Goal: Information Seeking & Learning: Learn about a topic

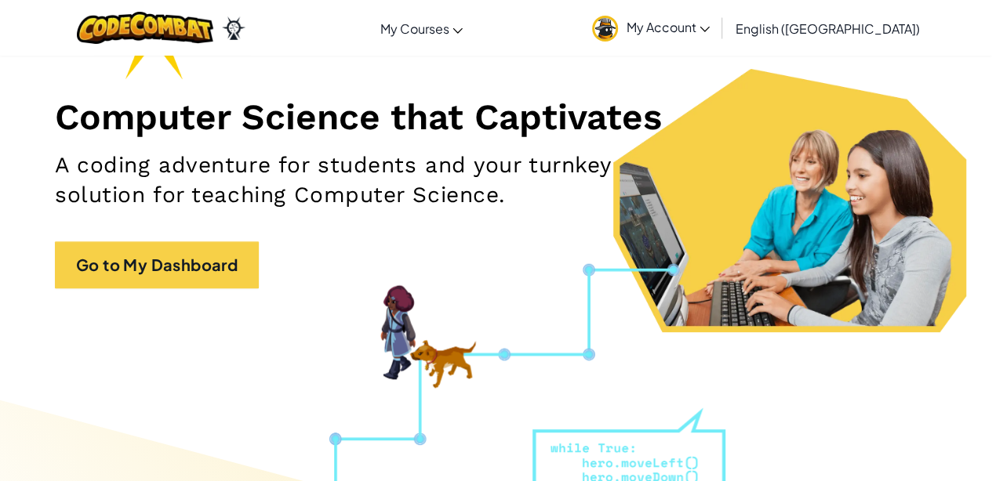
scroll to position [157, 0]
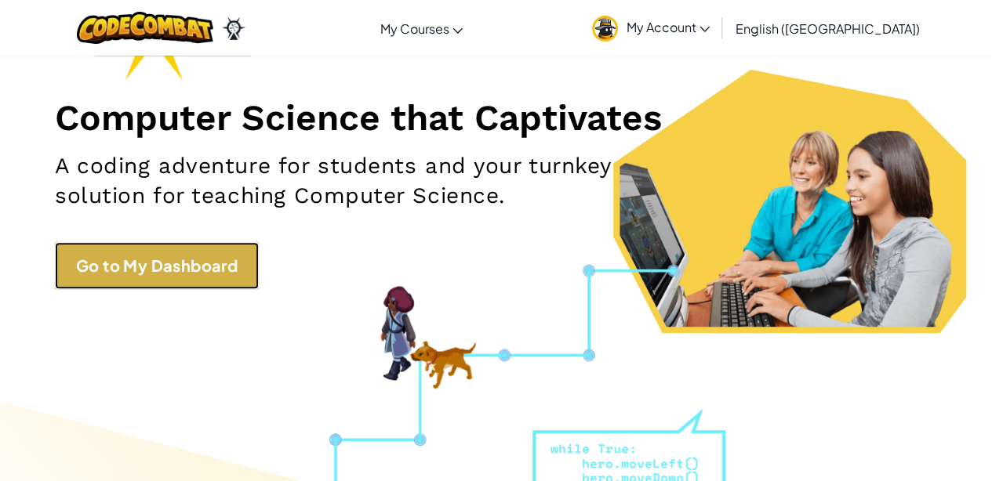
click at [155, 253] on link "Go to My Dashboard" at bounding box center [157, 265] width 204 height 47
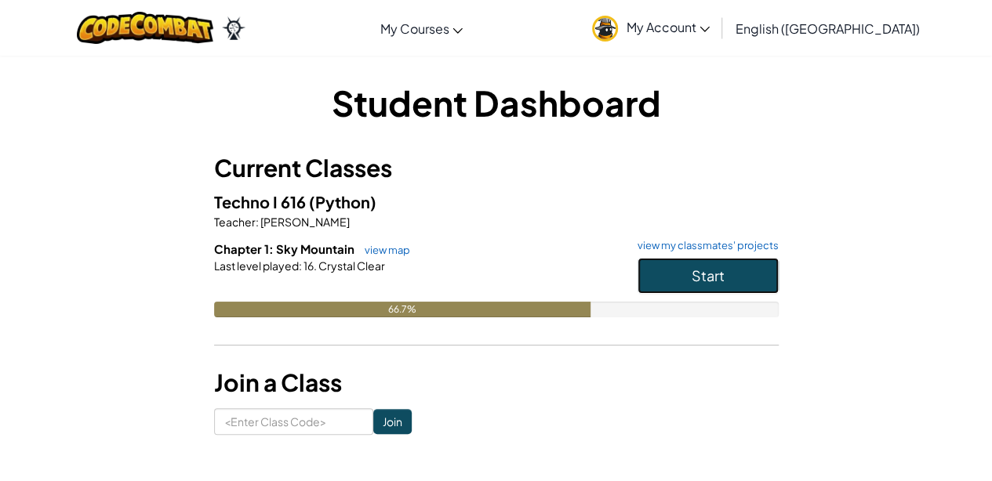
click at [621, 279] on button "Start" at bounding box center [707, 276] width 141 height 36
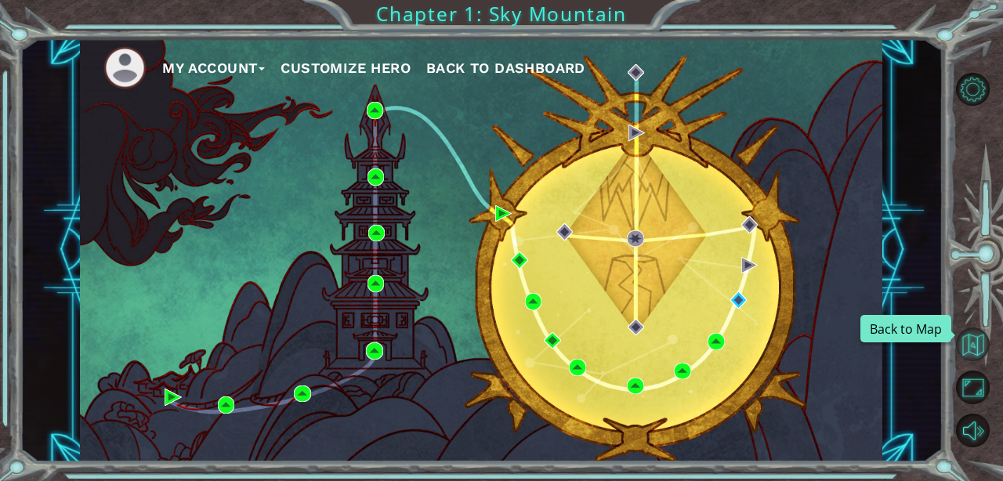
click at [621, 346] on button "Back to Map" at bounding box center [973, 345] width 34 height 34
click at [621, 351] on html "My Account Customize Hero Back to Dashboard Chapter 1: Sky Mountain Back to Map" at bounding box center [501, 240] width 1003 height 481
click at [621, 343] on button "Back to Map" at bounding box center [973, 345] width 34 height 34
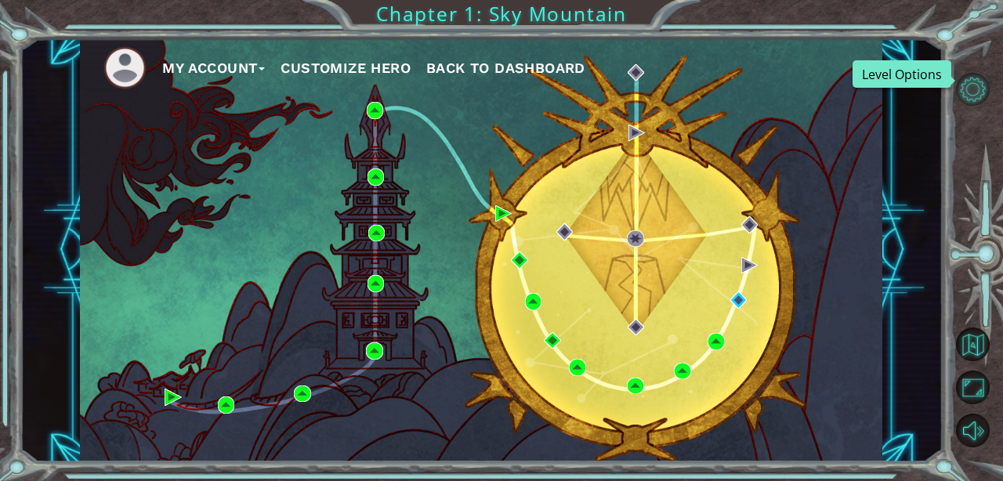
click at [621, 96] on button "Level Options" at bounding box center [973, 90] width 34 height 34
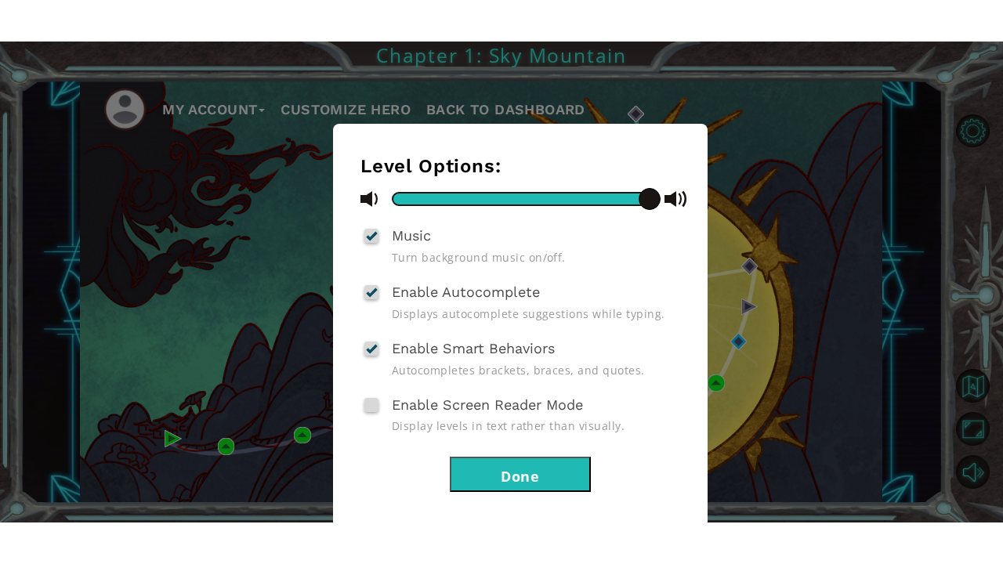
scroll to position [49, 0]
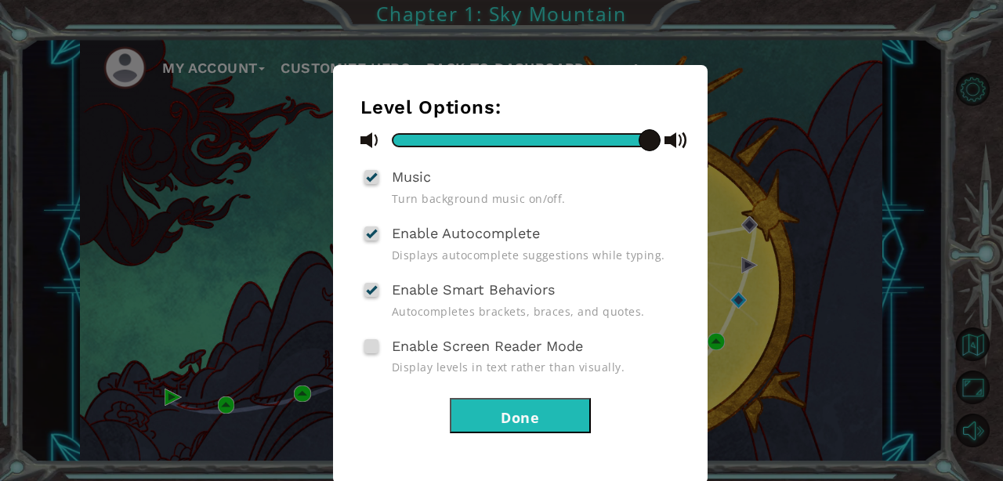
click at [538, 423] on button "Done" at bounding box center [520, 415] width 141 height 35
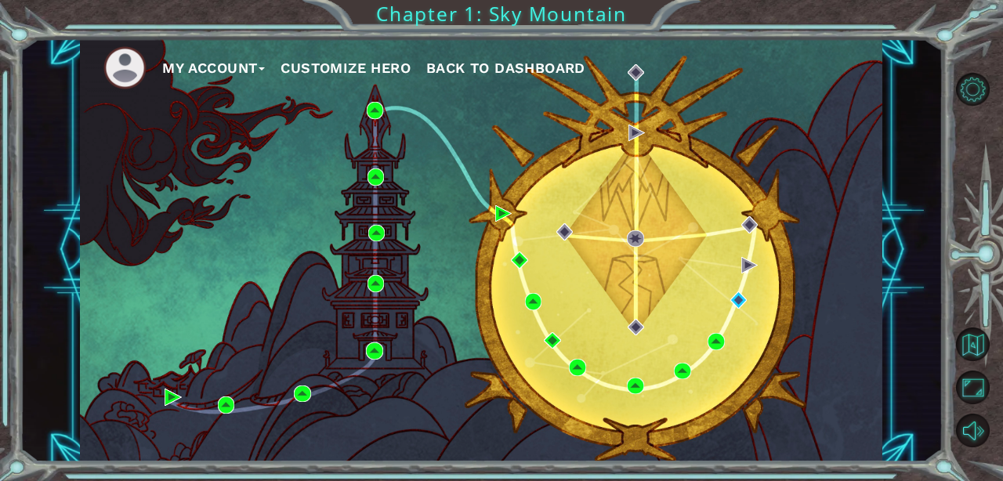
click at [621, 33] on div "My Account Customize Hero Back to Dashboard Chapter 1: Sky Mountain" at bounding box center [501, 240] width 1003 height 481
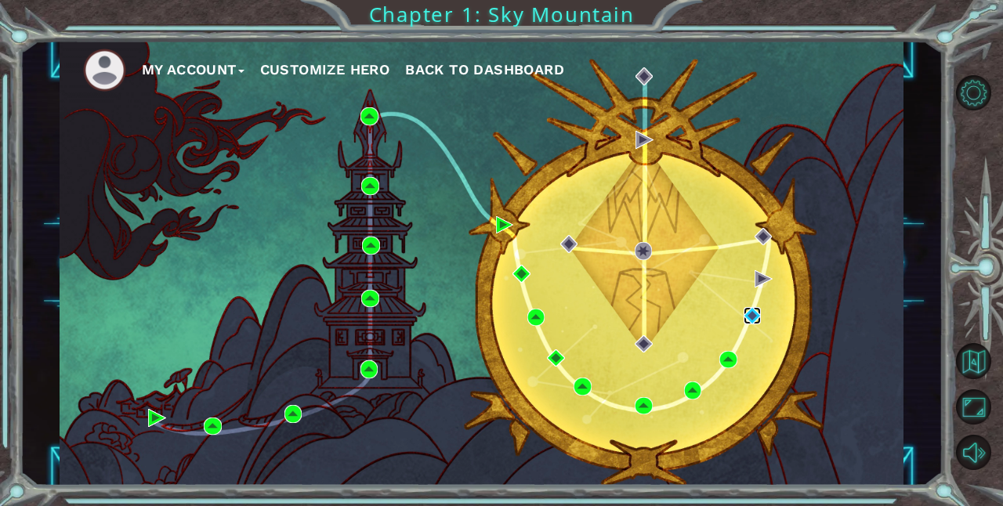
click at [621, 322] on img at bounding box center [753, 316] width 18 height 18
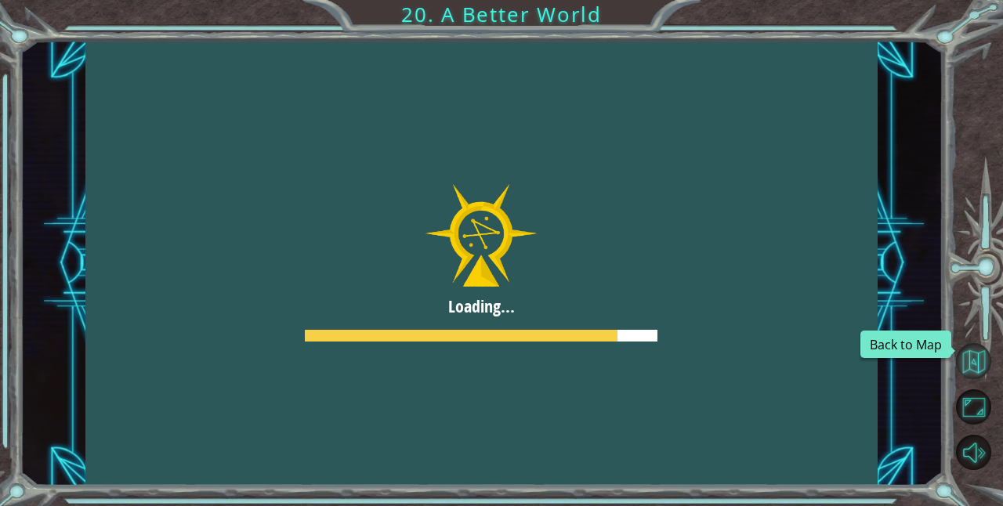
click at [621, 361] on button "Back to Map" at bounding box center [973, 360] width 35 height 35
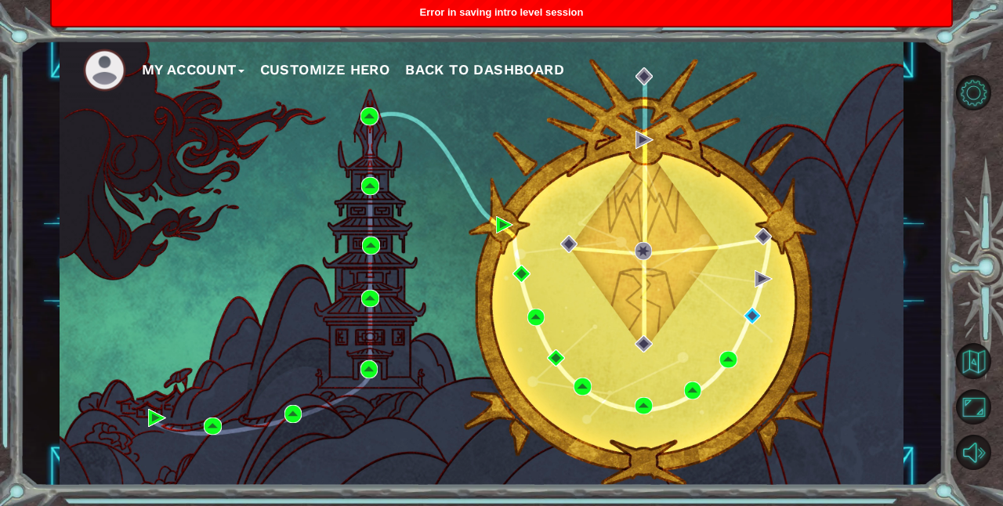
click at [221, 100] on div "My Account Customize Hero Back to Dashboard" at bounding box center [482, 263] width 844 height 445
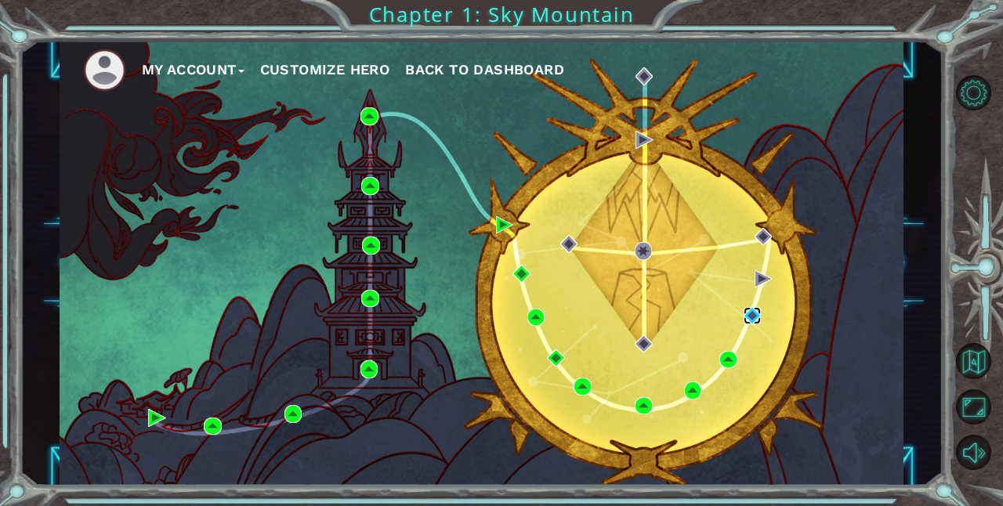
click at [621, 311] on img at bounding box center [753, 316] width 18 height 18
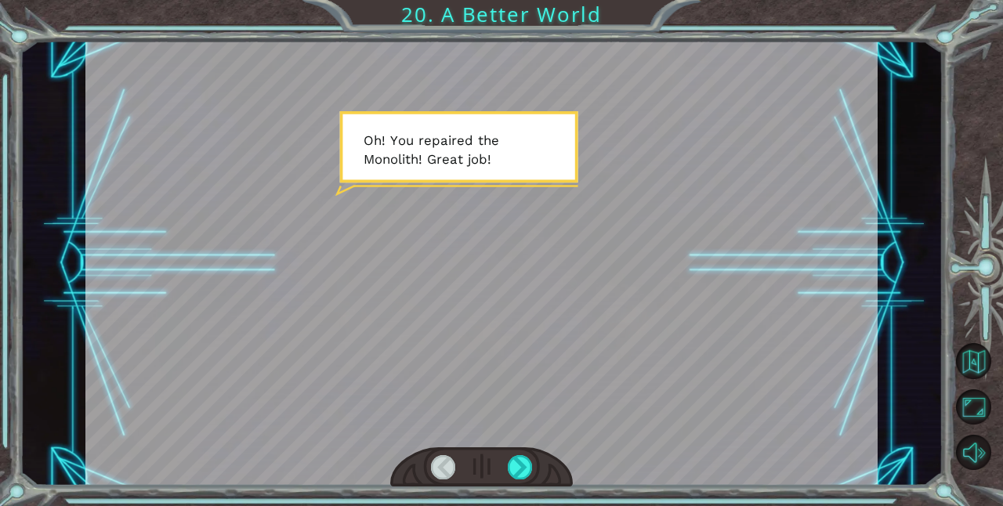
click at [450, 470] on div at bounding box center [443, 467] width 24 height 24
click at [452, 463] on div at bounding box center [443, 467] width 24 height 24
click at [437, 461] on div at bounding box center [443, 467] width 24 height 24
click at [621, 359] on button "Back to Map" at bounding box center [973, 360] width 35 height 35
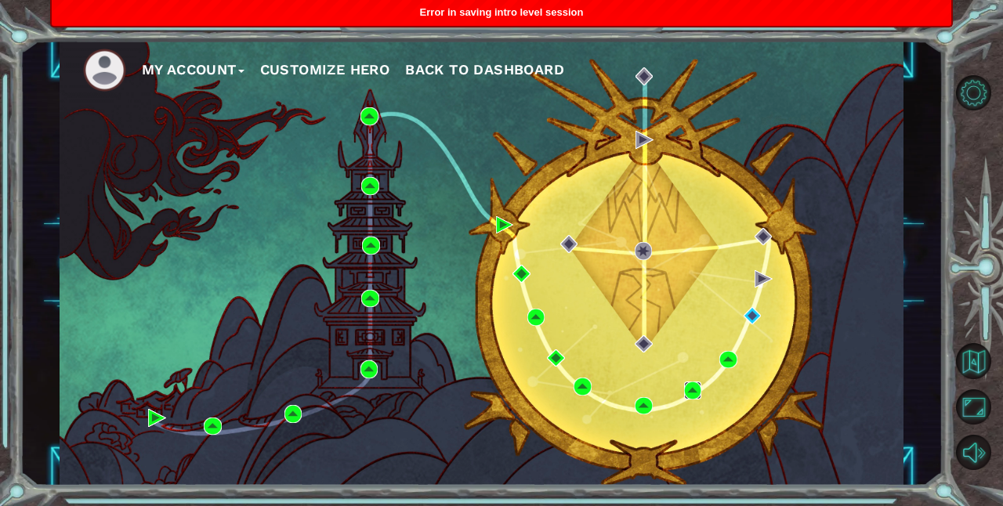
click at [621, 394] on img at bounding box center [693, 391] width 18 height 18
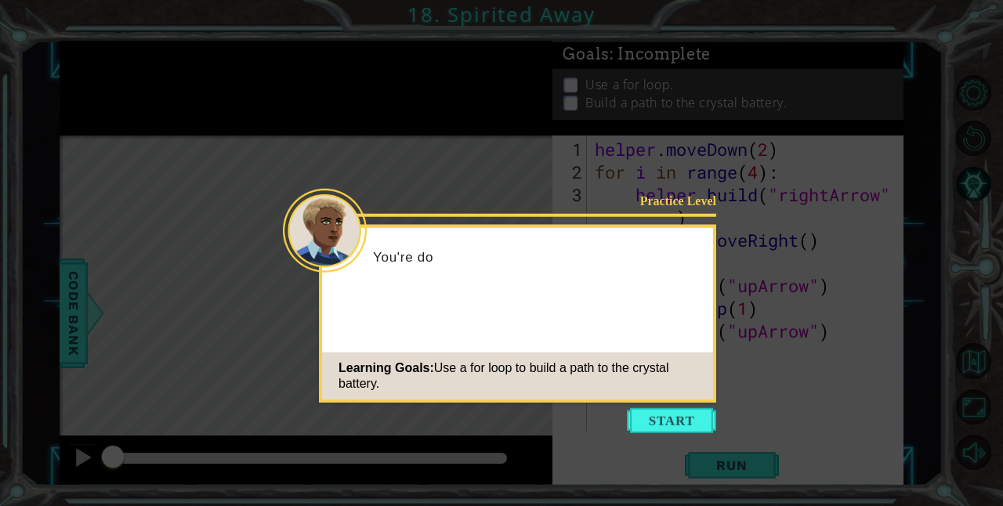
click at [621, 408] on button "Start" at bounding box center [671, 420] width 89 height 25
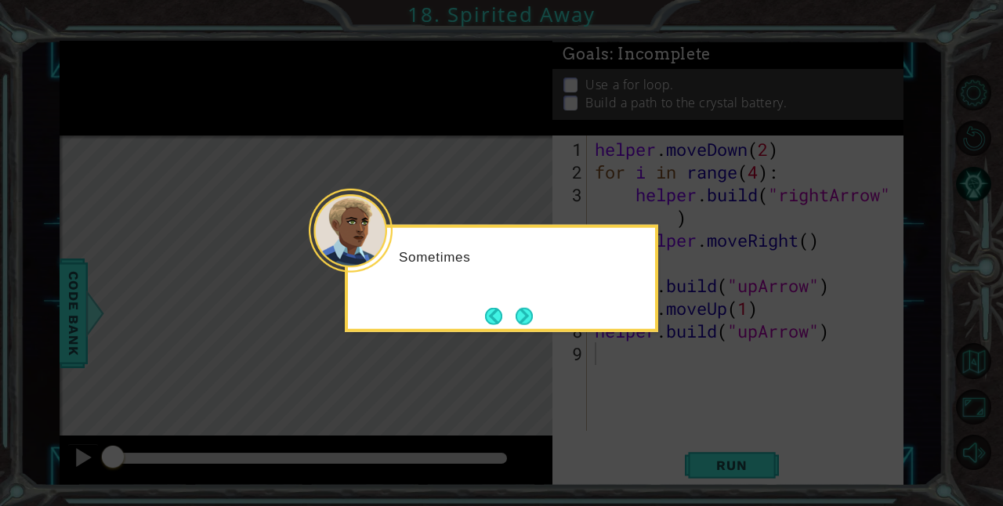
click at [546, 314] on div "Sometimes" at bounding box center [502, 278] width 314 height 107
click at [529, 317] on button "Next" at bounding box center [524, 316] width 19 height 19
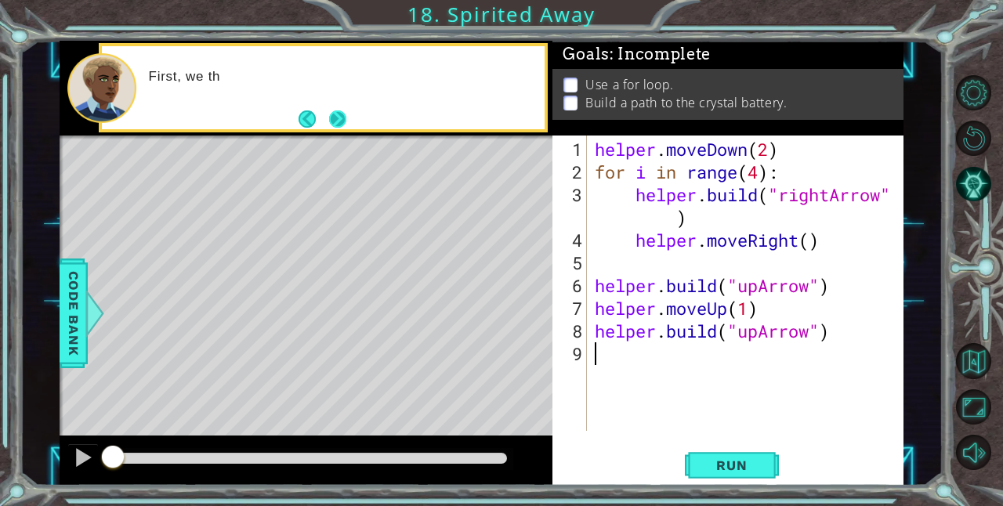
click at [334, 111] on button "Next" at bounding box center [337, 119] width 19 height 19
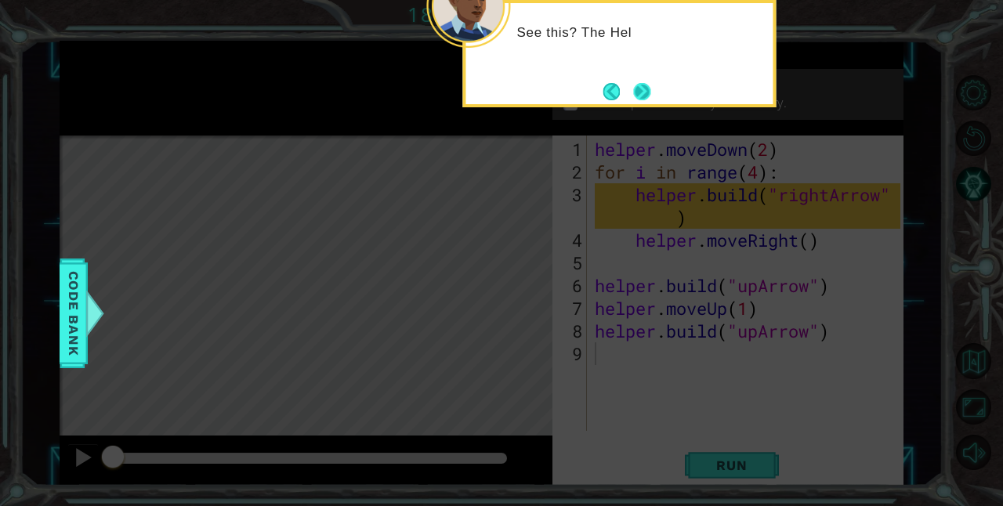
click at [621, 92] on button "Next" at bounding box center [642, 91] width 19 height 19
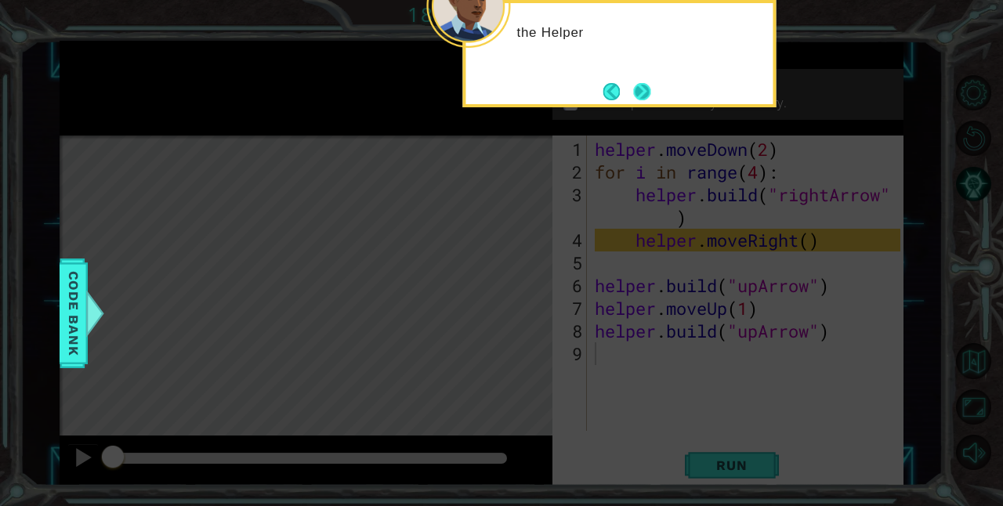
click at [621, 89] on button "Next" at bounding box center [642, 91] width 18 height 18
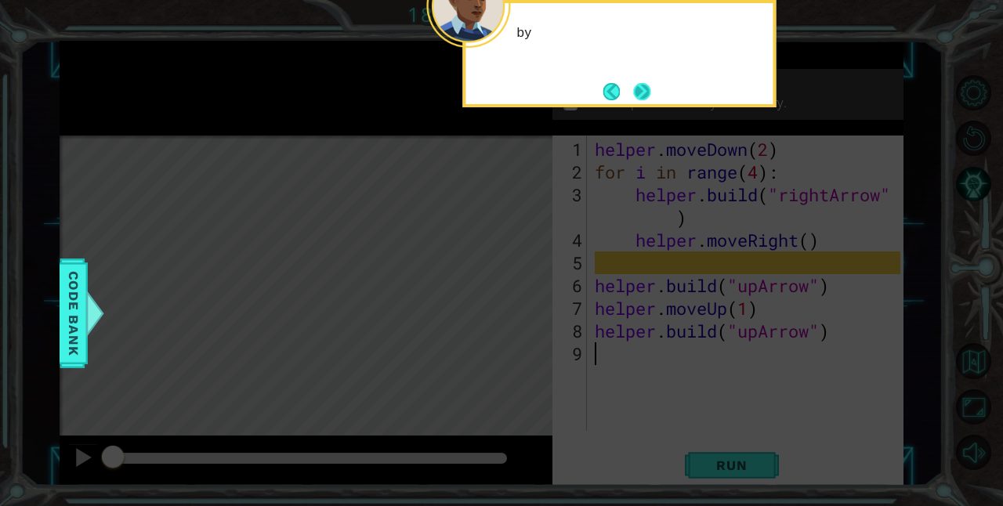
click at [621, 89] on button "Next" at bounding box center [641, 91] width 17 height 17
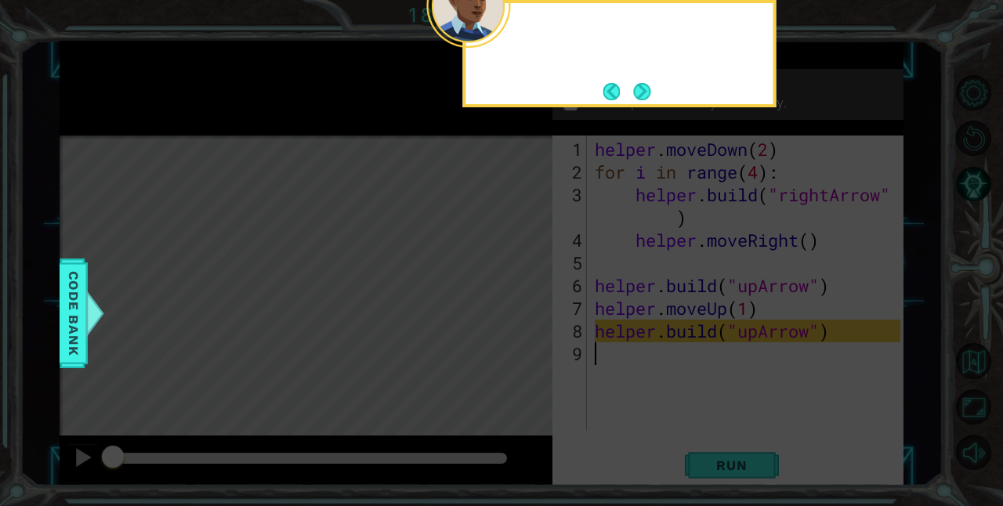
click at [621, 89] on button "Next" at bounding box center [642, 92] width 20 height 20
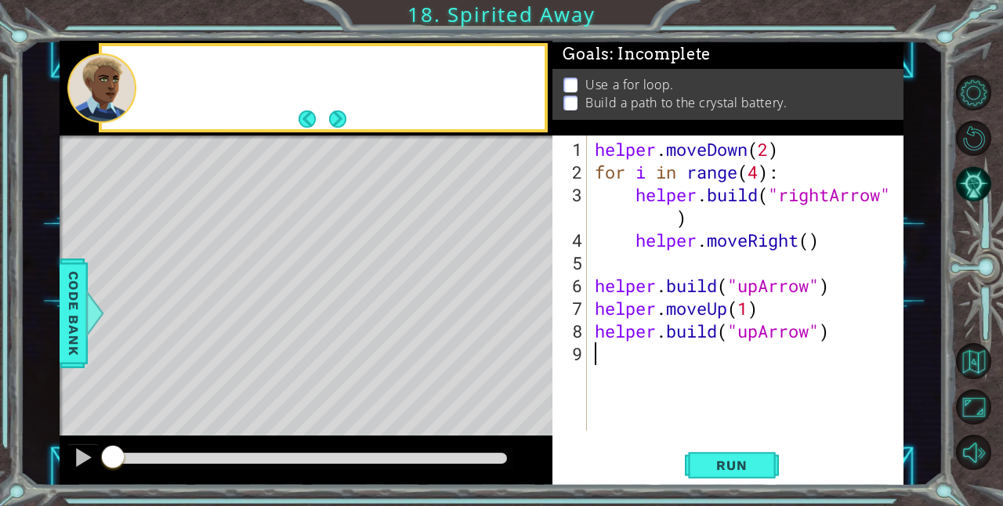
click at [621, 89] on p "Use a for loop." at bounding box center [630, 84] width 88 height 17
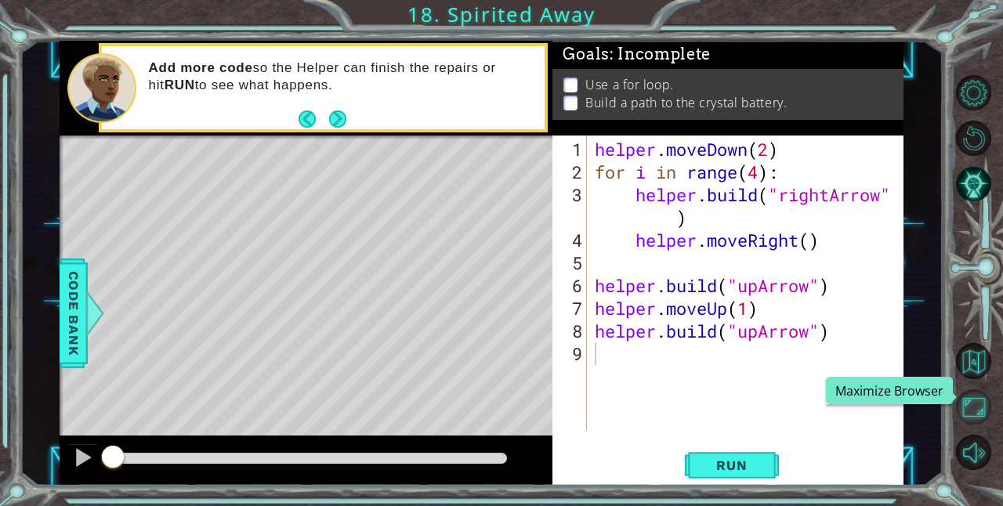
click at [621, 404] on button "Maximize Browser" at bounding box center [973, 407] width 35 height 35
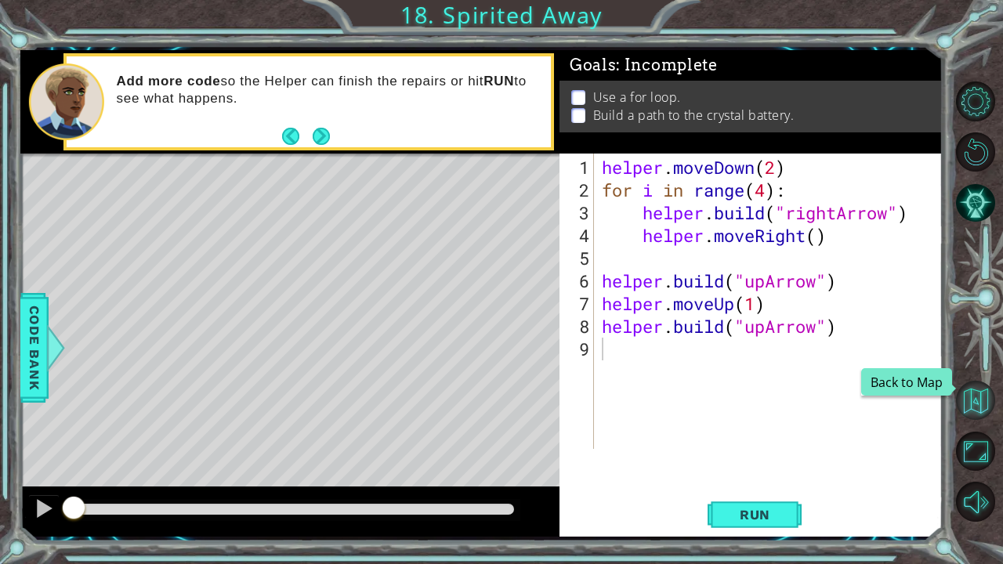
click at [621, 409] on button "Back to Map" at bounding box center [975, 400] width 39 height 39
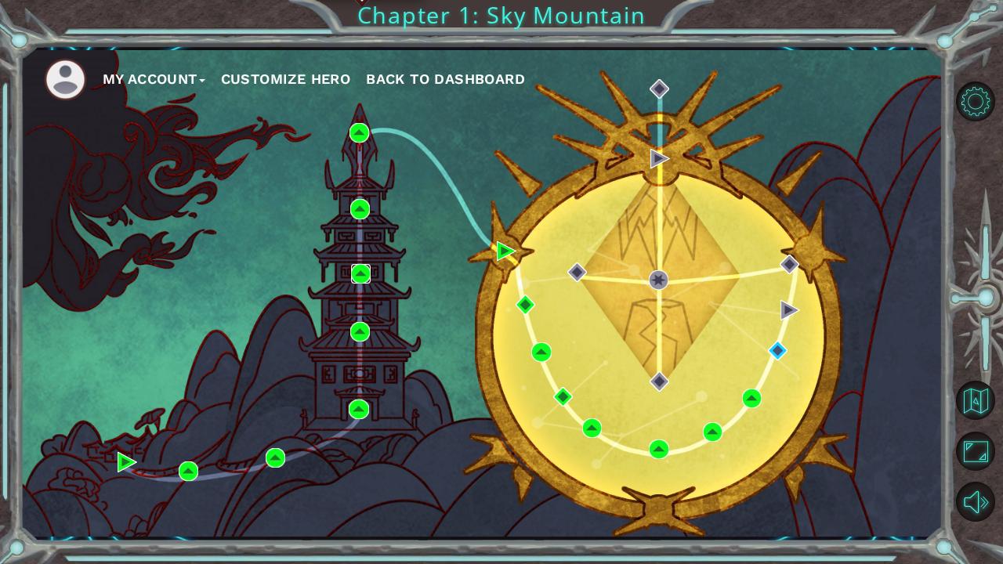
click at [356, 270] on img at bounding box center [361, 274] width 20 height 20
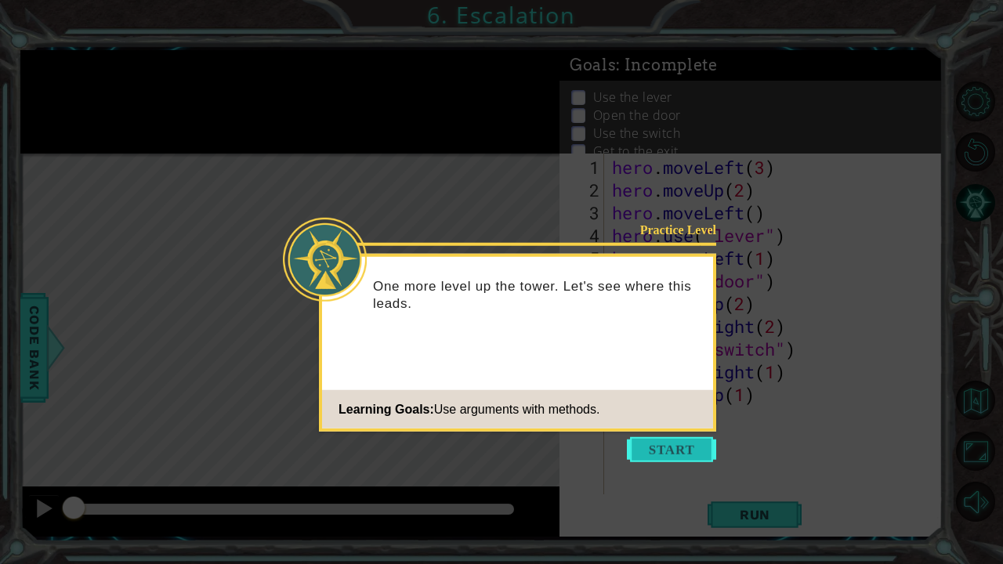
click at [621, 444] on button "Start" at bounding box center [671, 449] width 89 height 25
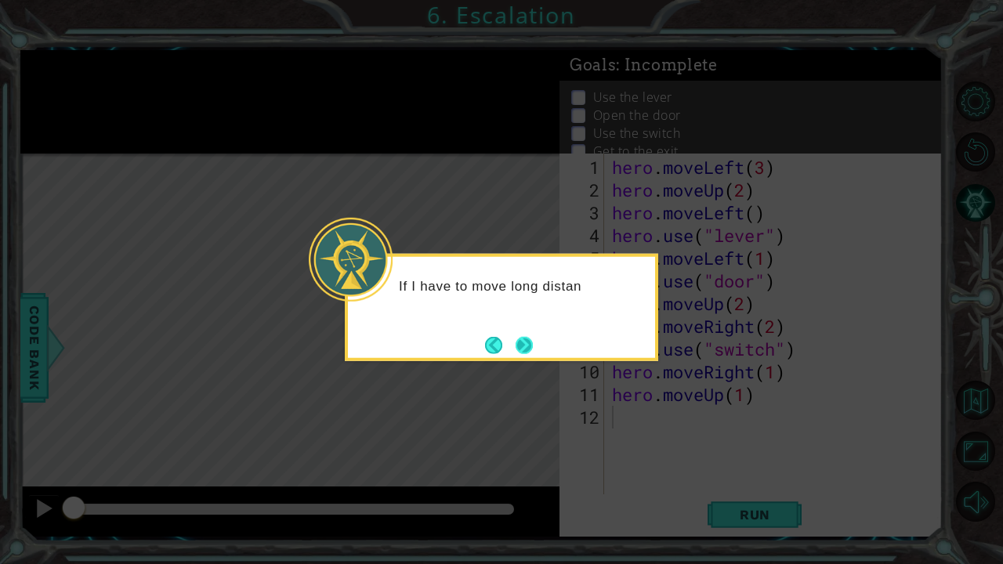
click at [526, 348] on button "Next" at bounding box center [524, 345] width 18 height 18
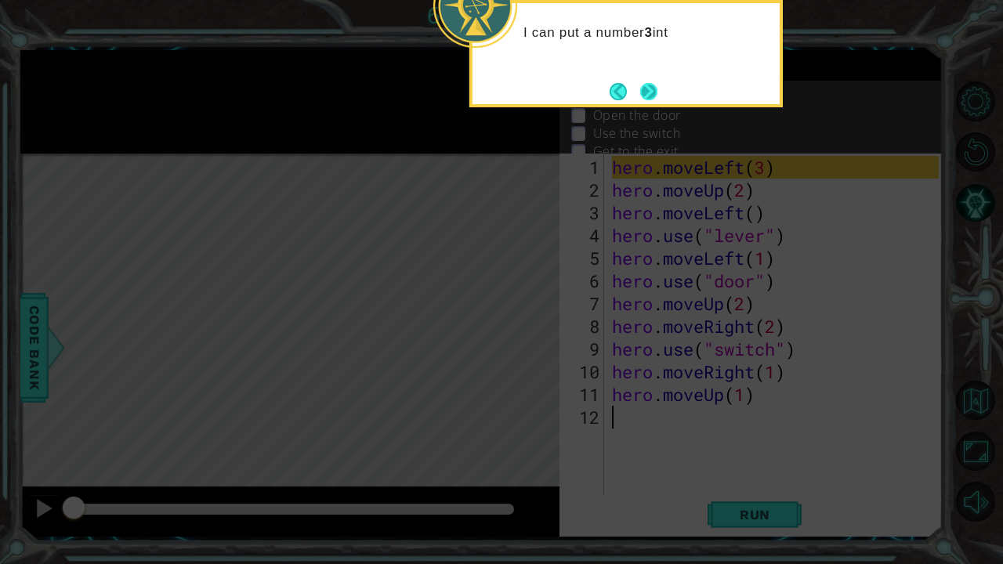
click at [621, 94] on button "Next" at bounding box center [649, 92] width 20 height 20
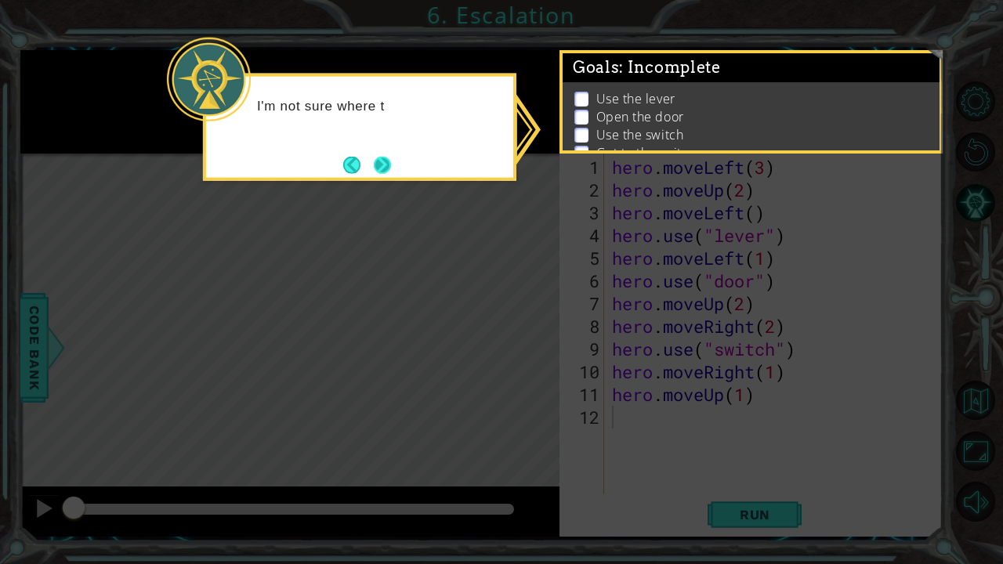
click at [384, 175] on button "Next" at bounding box center [382, 164] width 20 height 20
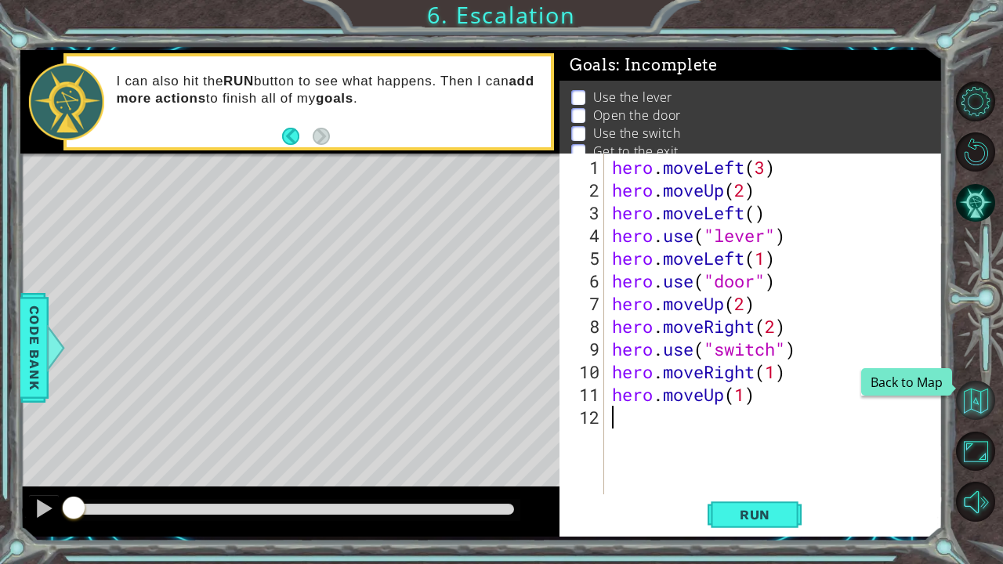
click at [621, 401] on button "Back to Map" at bounding box center [975, 400] width 39 height 39
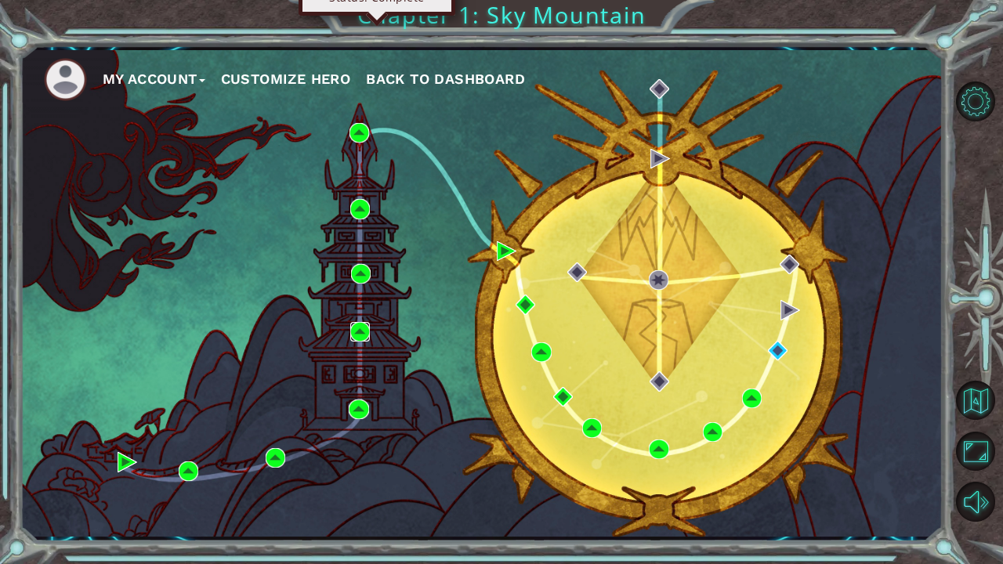
click at [362, 329] on img at bounding box center [360, 332] width 20 height 20
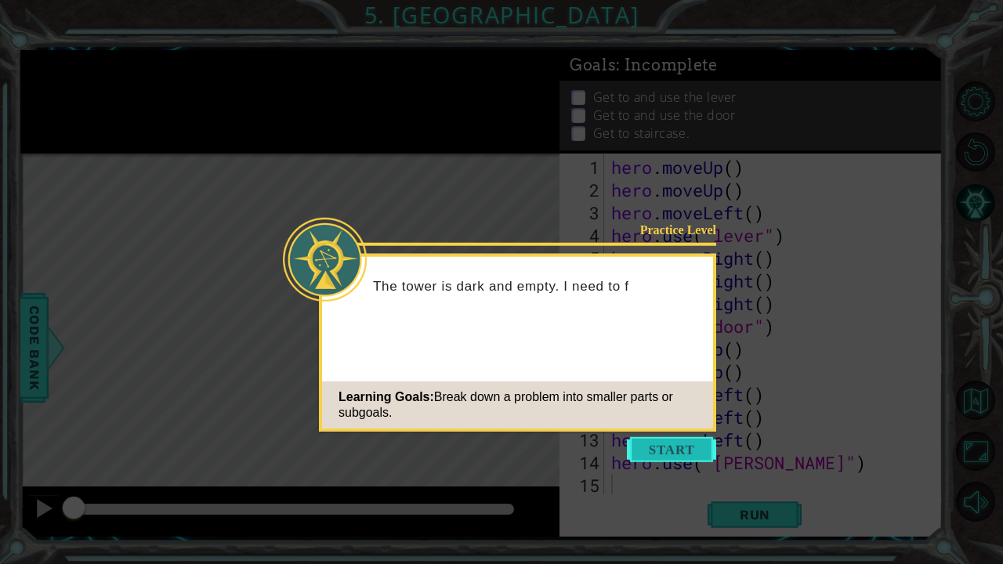
click at [621, 448] on button "Start" at bounding box center [671, 449] width 89 height 25
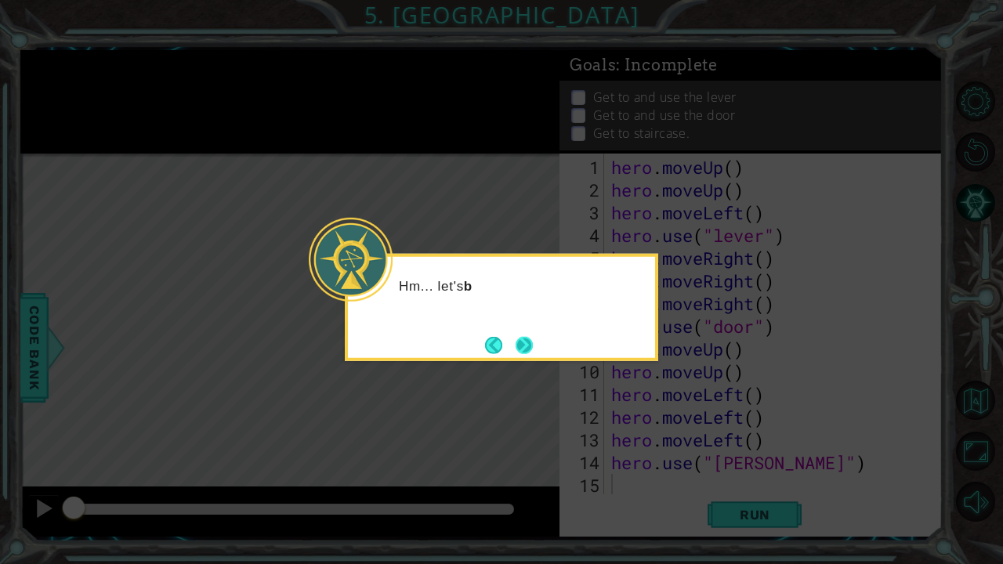
click at [515, 349] on button "Next" at bounding box center [523, 345] width 27 height 27
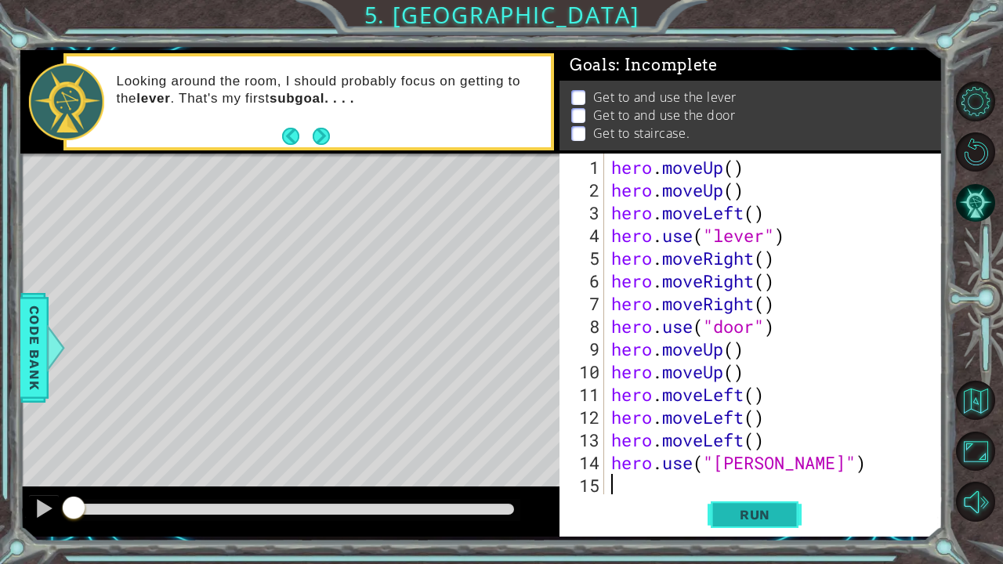
click at [621, 470] on button "Run" at bounding box center [755, 514] width 94 height 38
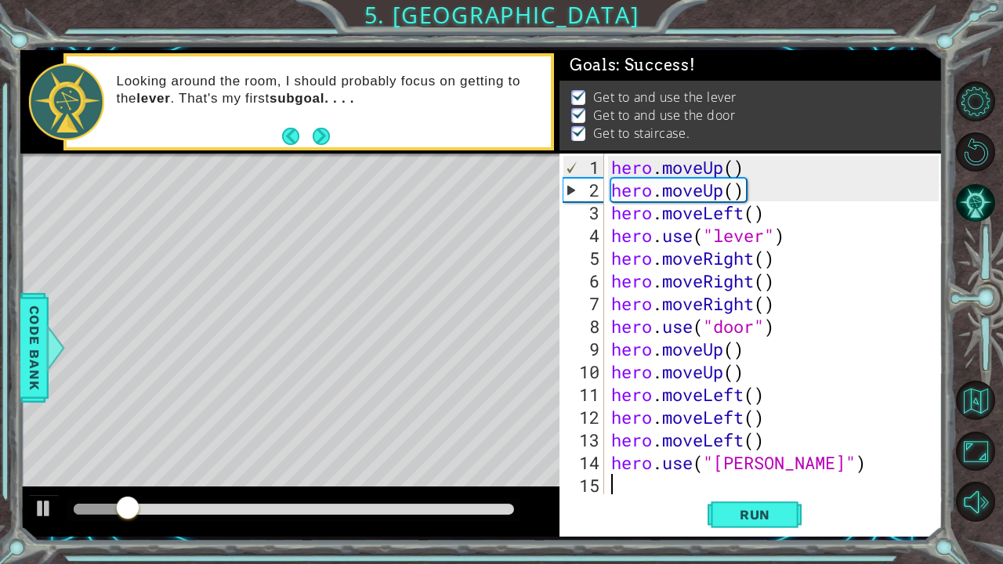
click at [211, 470] on div at bounding box center [294, 509] width 441 height 11
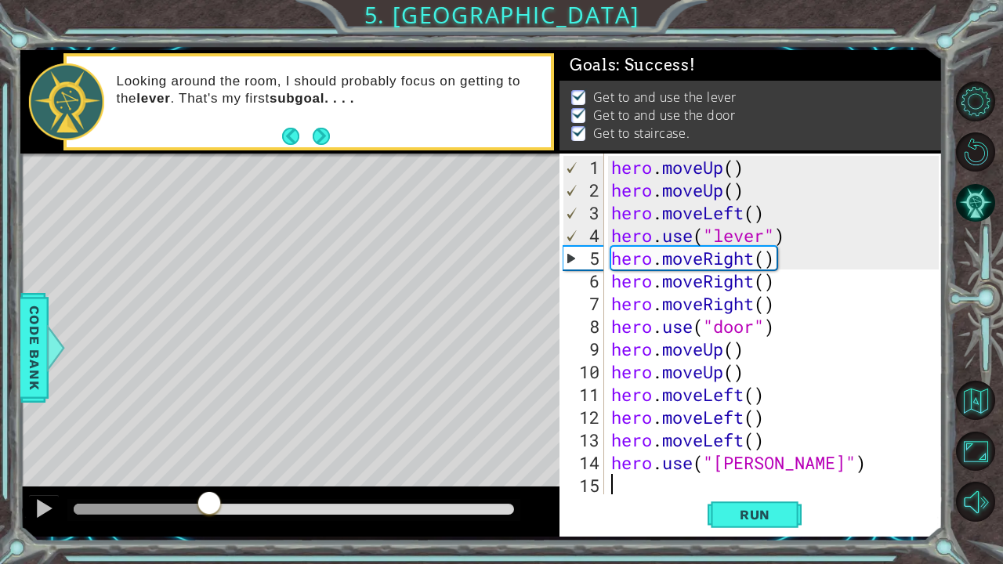
click at [336, 470] on div at bounding box center [294, 509] width 441 height 11
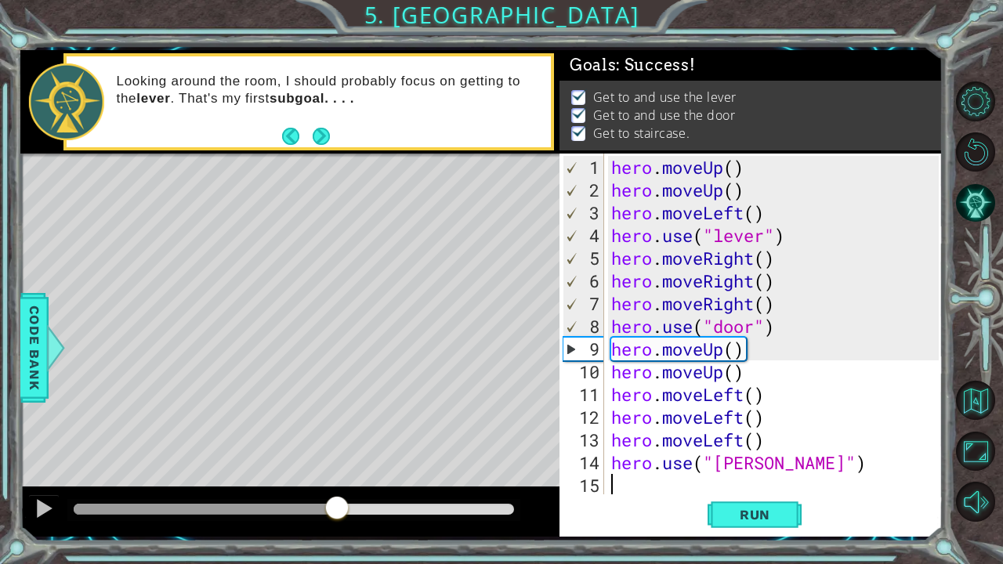
click at [455, 470] on div at bounding box center [289, 512] width 539 height 50
click at [459, 470] on div at bounding box center [293, 510] width 453 height 22
click at [433, 470] on div at bounding box center [293, 510] width 453 height 22
click at [436, 470] on div at bounding box center [294, 509] width 441 height 11
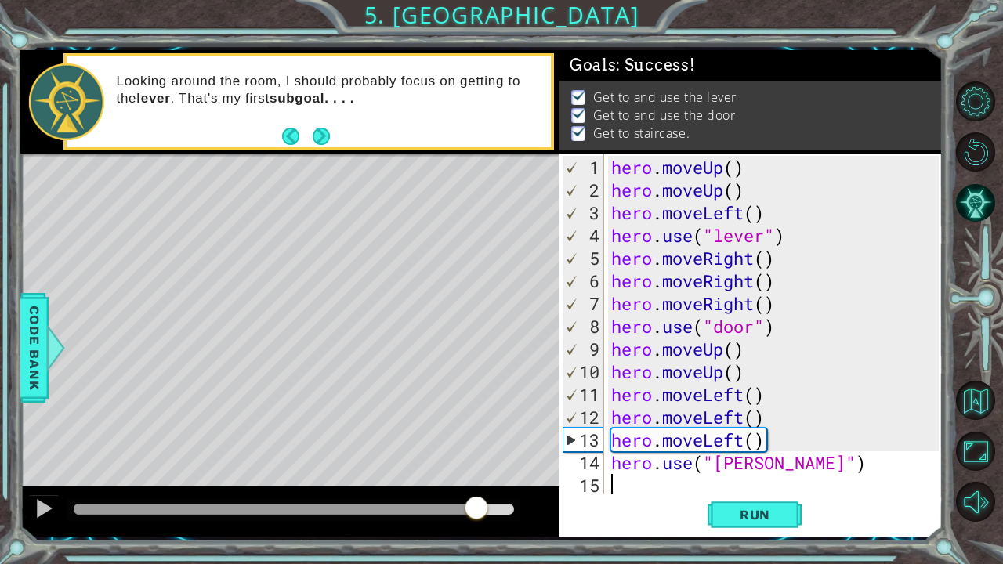
click at [477, 470] on div at bounding box center [294, 509] width 441 height 11
click at [28, 470] on button at bounding box center [43, 511] width 31 height 32
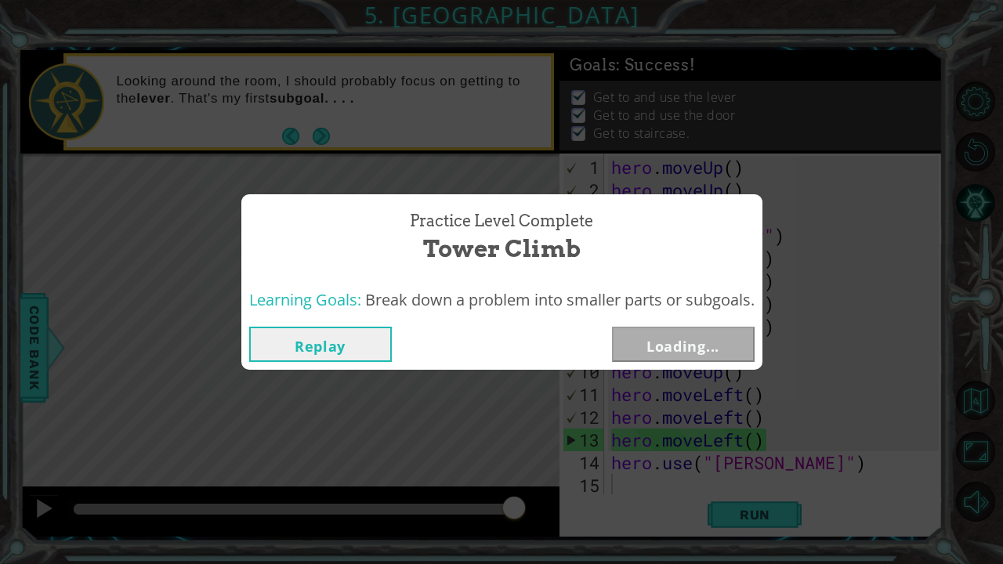
click at [354, 351] on button "Replay" at bounding box center [320, 344] width 143 height 35
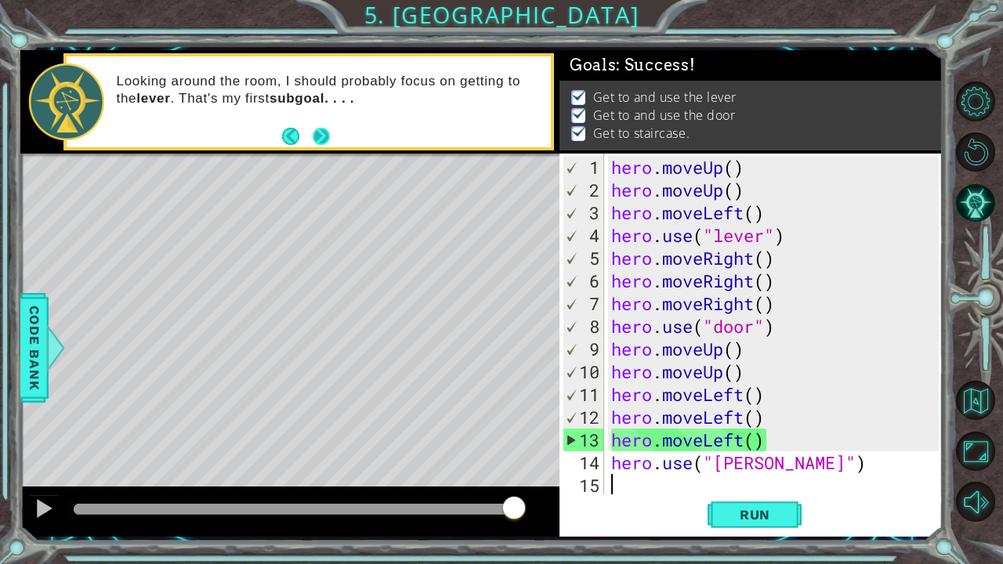
click at [323, 141] on button "Next" at bounding box center [322, 137] width 24 height 24
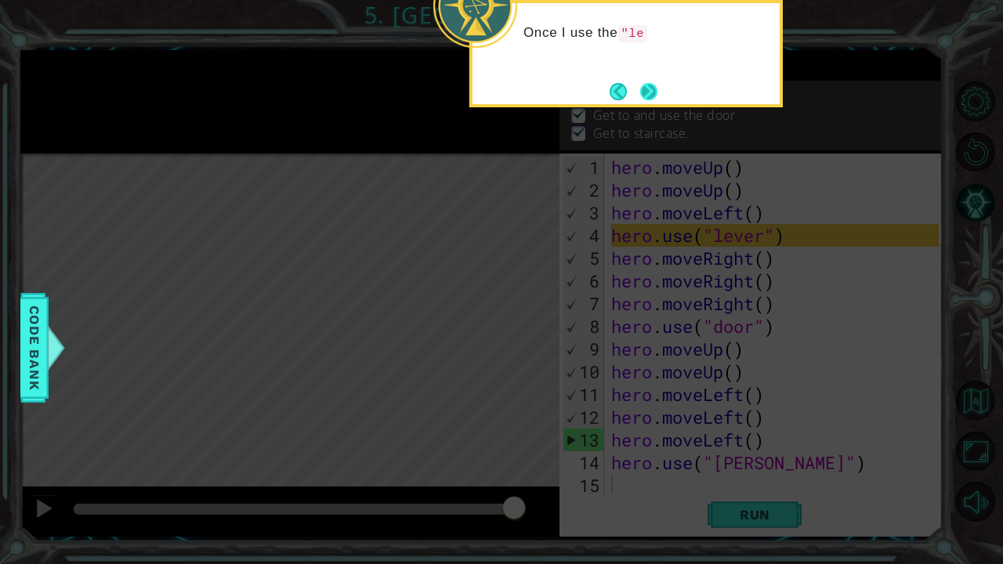
click at [621, 89] on button "Next" at bounding box center [649, 91] width 18 height 18
click at [621, 89] on p "Get to and use the lever" at bounding box center [664, 97] width 143 height 17
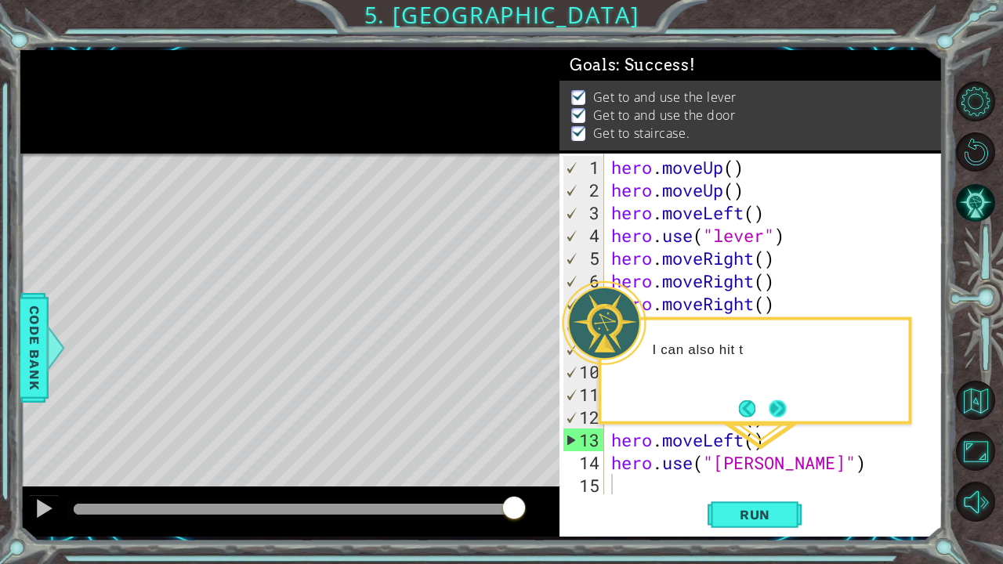
click at [621, 418] on button "Next" at bounding box center [778, 409] width 18 height 18
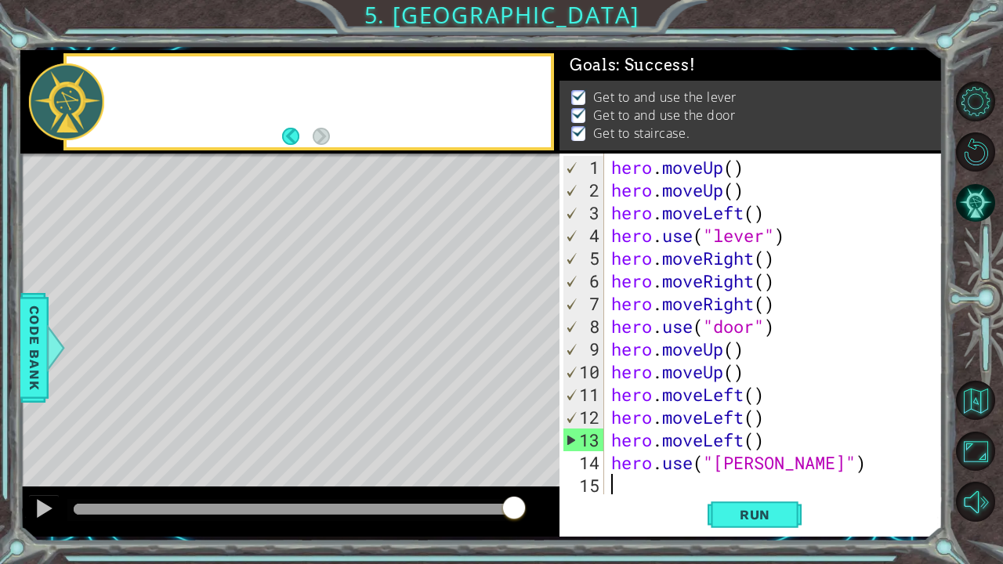
click at [621, 419] on div "hero . moveUp ( ) hero . moveUp ( ) hero . moveLeft ( ) hero . use ( "lever" ) …" at bounding box center [777, 349] width 339 height 386
click at [293, 125] on footer at bounding box center [306, 137] width 48 height 24
click at [293, 137] on button "Back" at bounding box center [297, 136] width 31 height 17
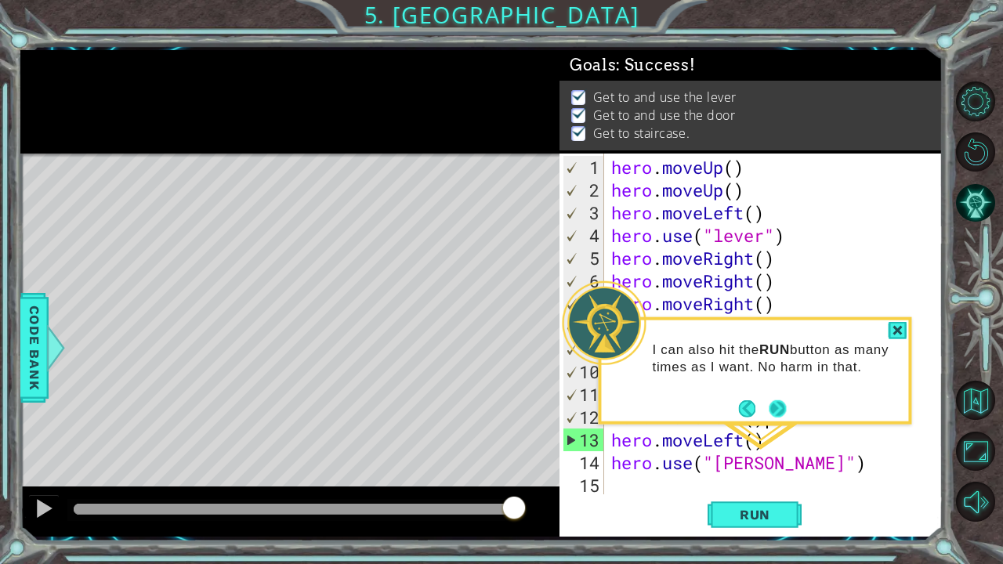
click at [621, 412] on button "Next" at bounding box center [778, 409] width 18 height 18
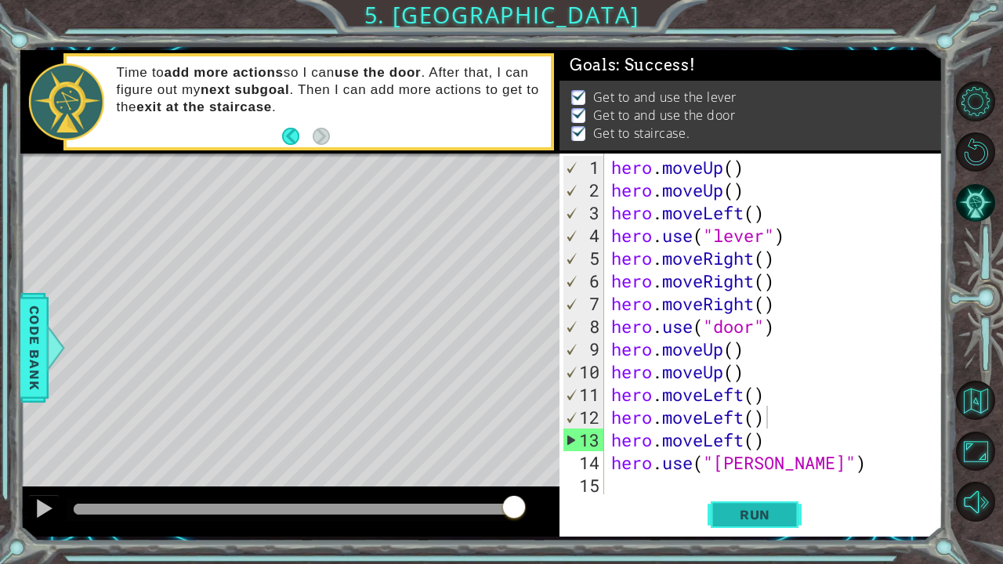
click at [621, 470] on span "Run" at bounding box center [755, 515] width 62 height 16
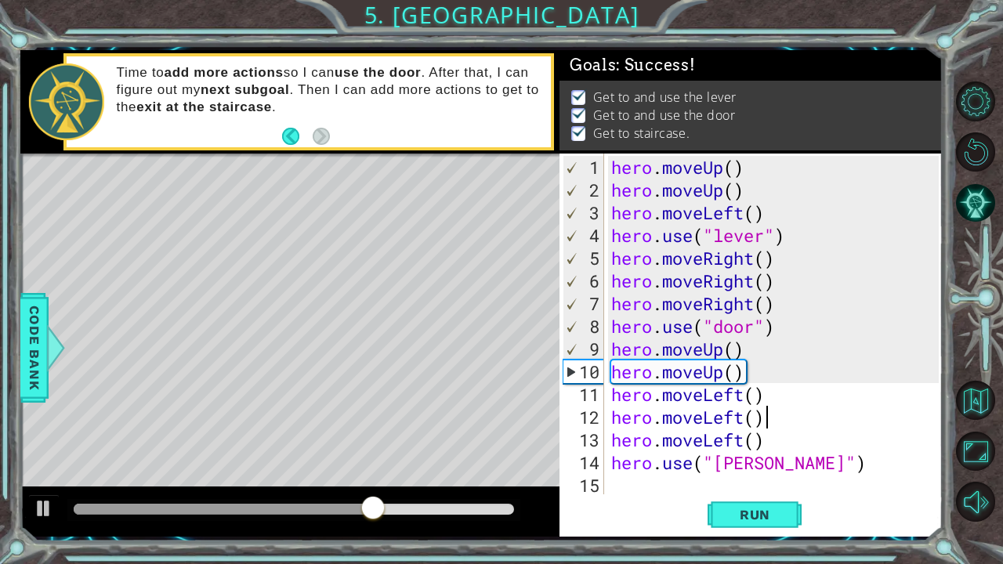
click at [599, 467] on div "14" at bounding box center [584, 463] width 42 height 23
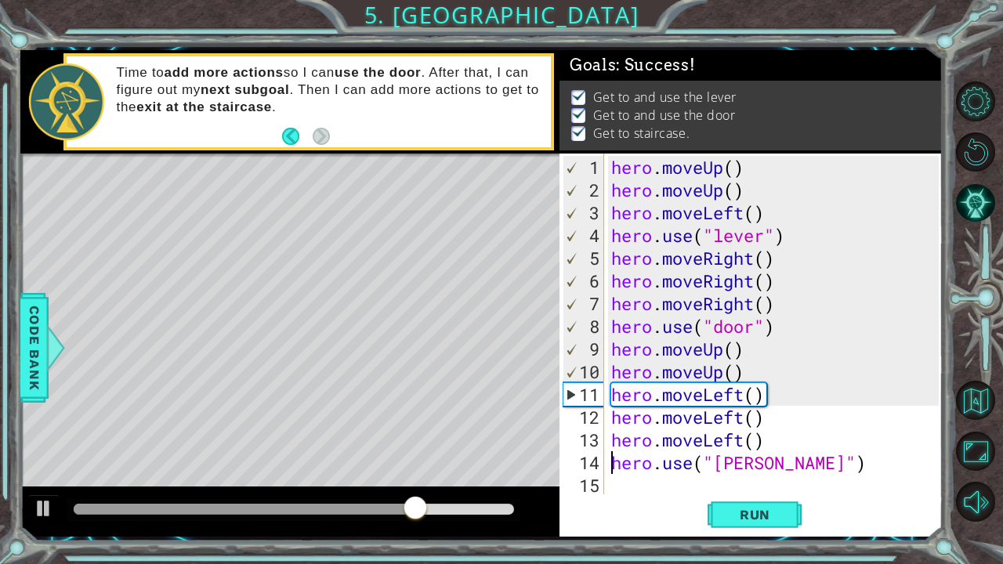
click at [596, 465] on div "14" at bounding box center [584, 463] width 42 height 23
type textarea "hero.use("[PERSON_NAME]")"
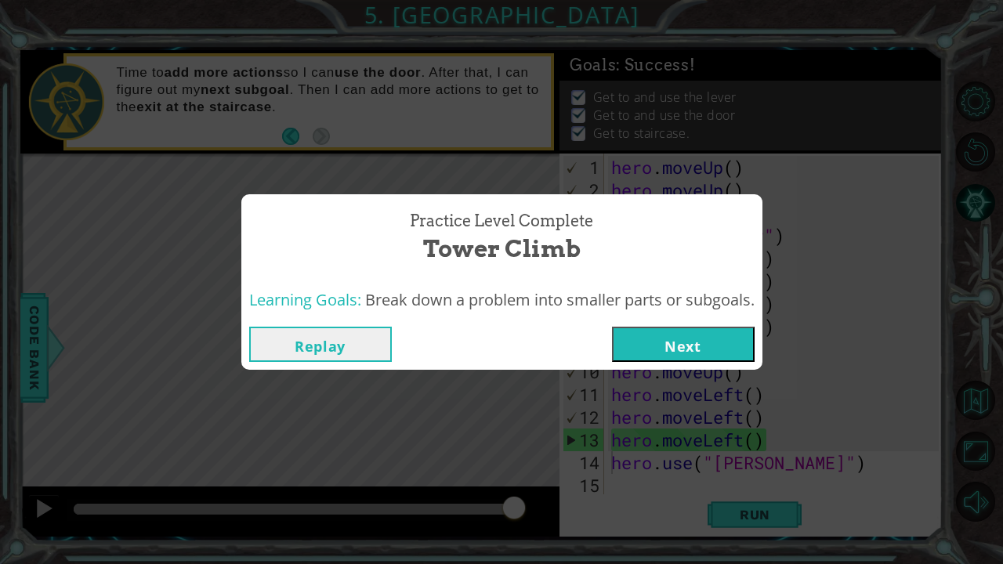
click at [621, 346] on button "Next" at bounding box center [683, 344] width 143 height 35
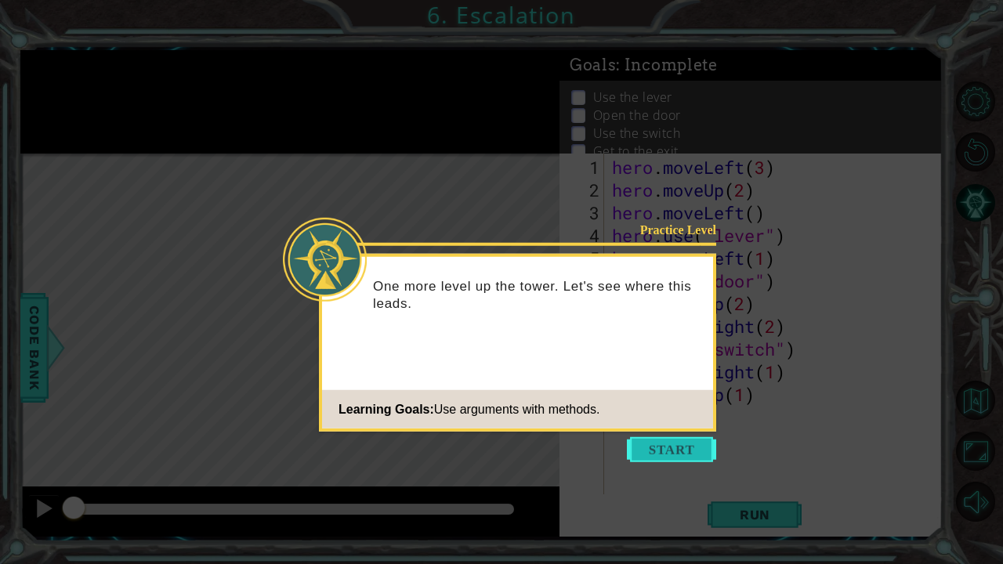
click at [621, 452] on button "Start" at bounding box center [671, 449] width 89 height 25
click at [621, 452] on icon at bounding box center [501, 282] width 1003 height 564
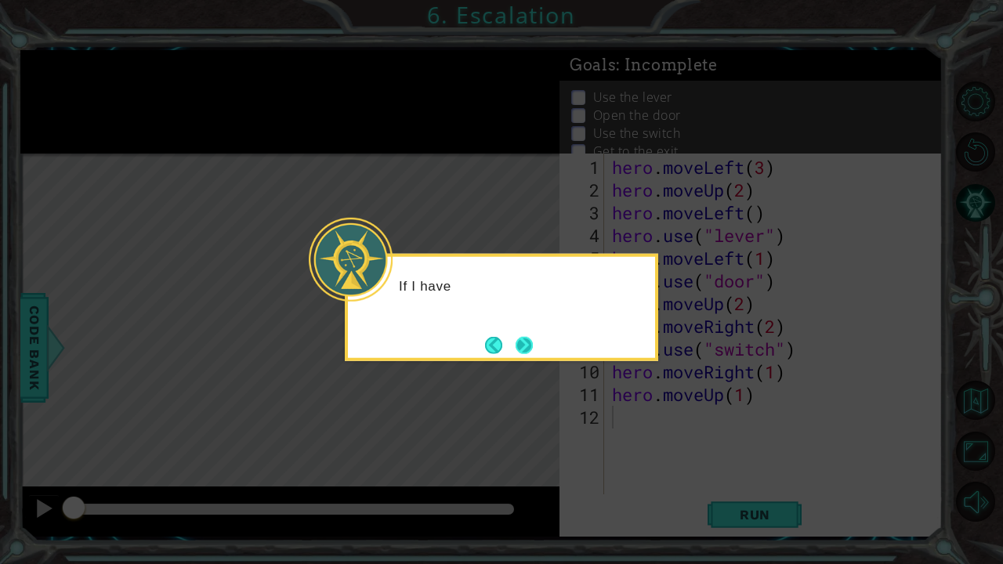
click at [530, 340] on button "Next" at bounding box center [524, 344] width 17 height 17
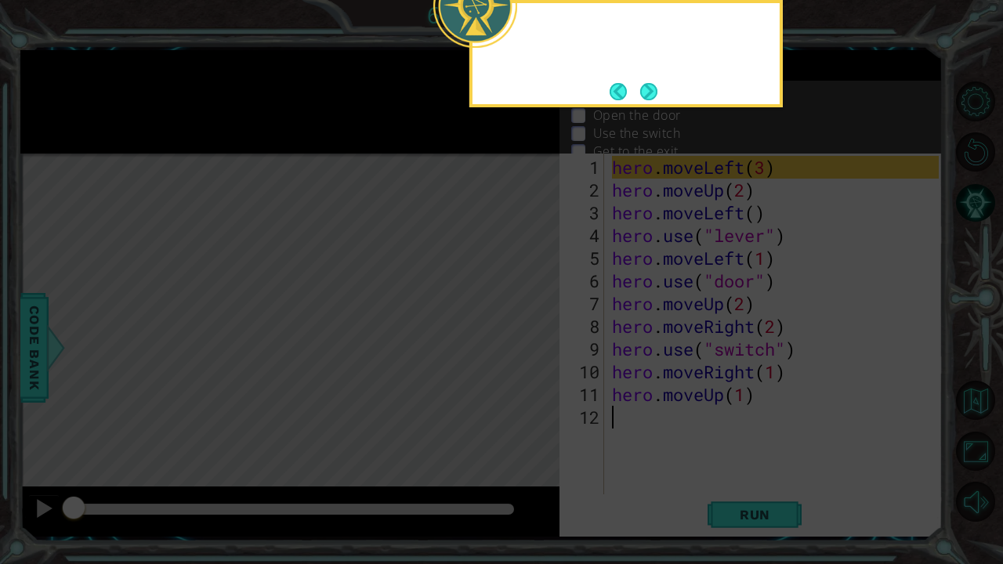
click at [528, 340] on icon at bounding box center [501, 282] width 1003 height 564
click at [621, 96] on button "Next" at bounding box center [649, 91] width 18 height 18
click at [621, 96] on p "Use the lever" at bounding box center [632, 97] width 79 height 17
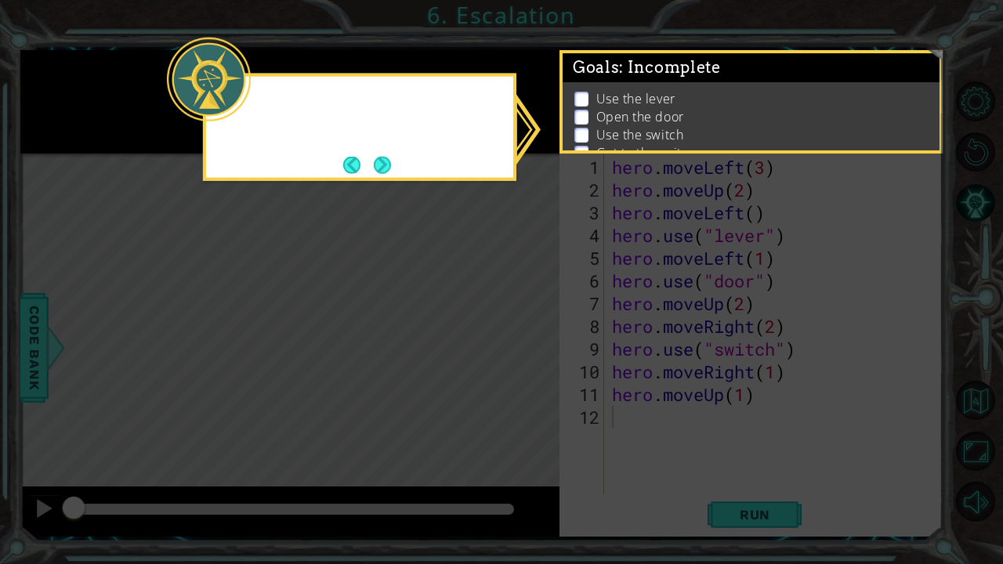
click at [621, 96] on p "Use the lever" at bounding box center [636, 98] width 79 height 17
click at [376, 166] on button "Next" at bounding box center [383, 165] width 18 height 18
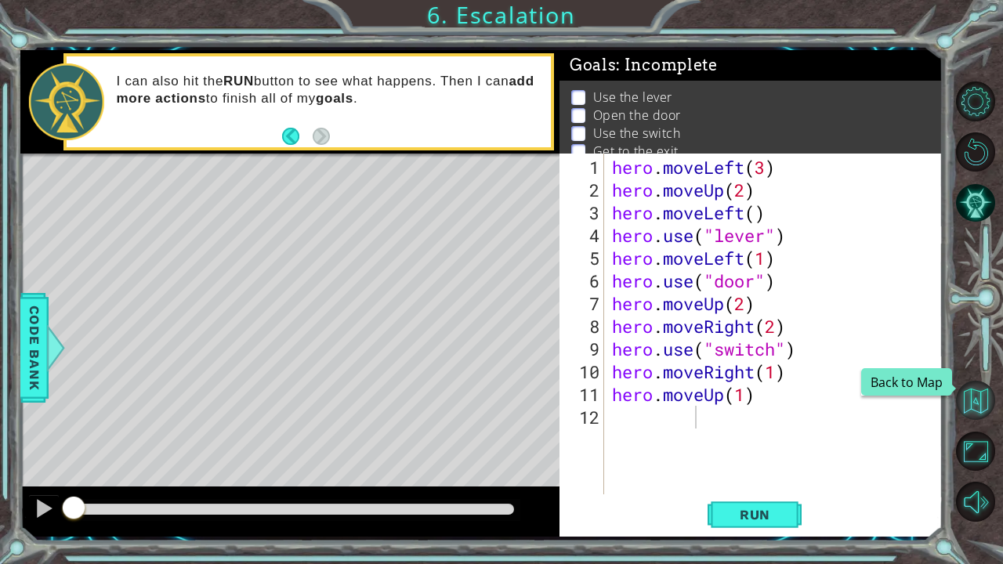
click at [621, 390] on button "Back to Map" at bounding box center [975, 400] width 39 height 39
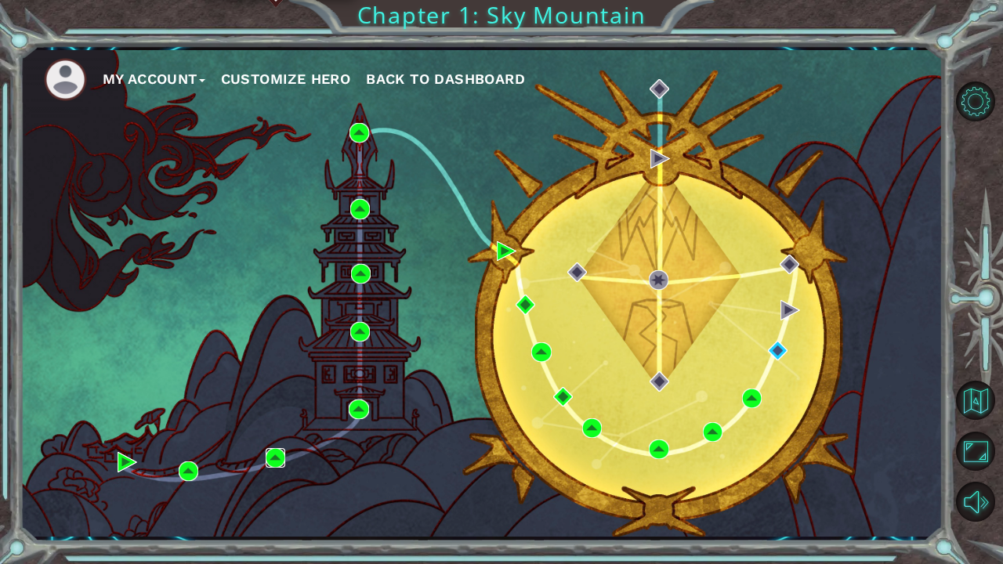
click at [274, 455] on img at bounding box center [276, 458] width 20 height 20
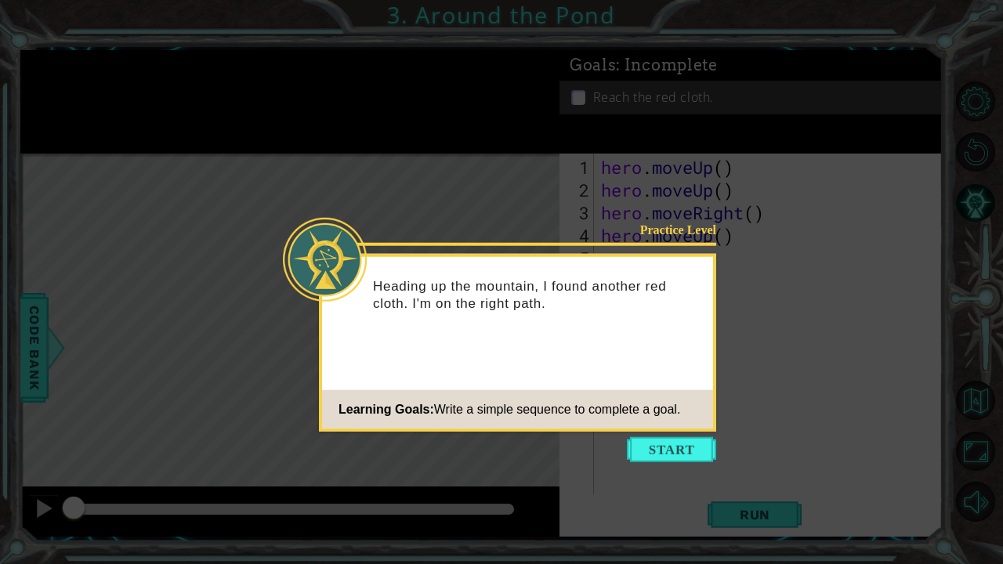
click at [621, 448] on button "Start" at bounding box center [671, 449] width 89 height 25
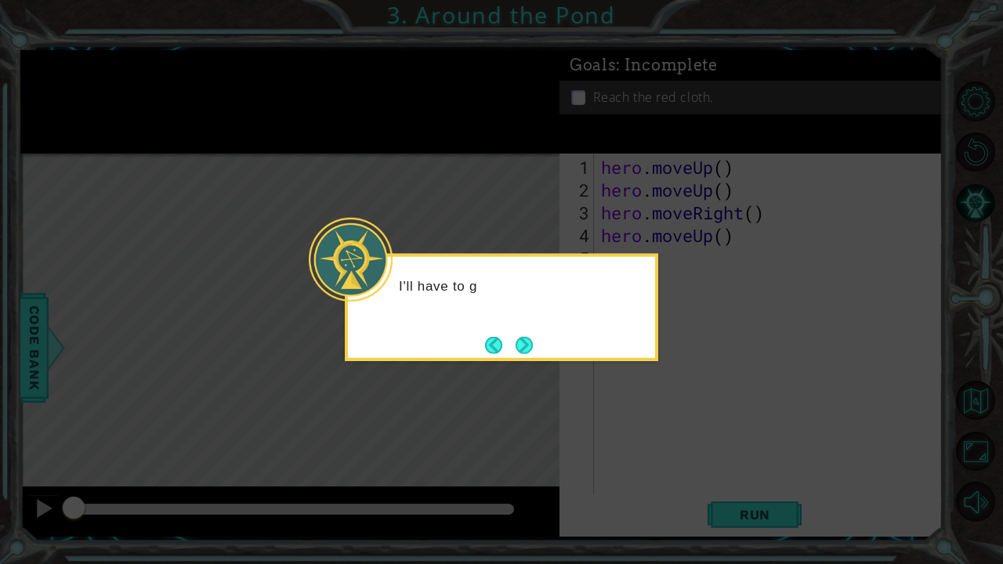
click at [506, 332] on div "I'll have to g" at bounding box center [502, 307] width 314 height 107
click at [517, 350] on button "Next" at bounding box center [524, 345] width 27 height 27
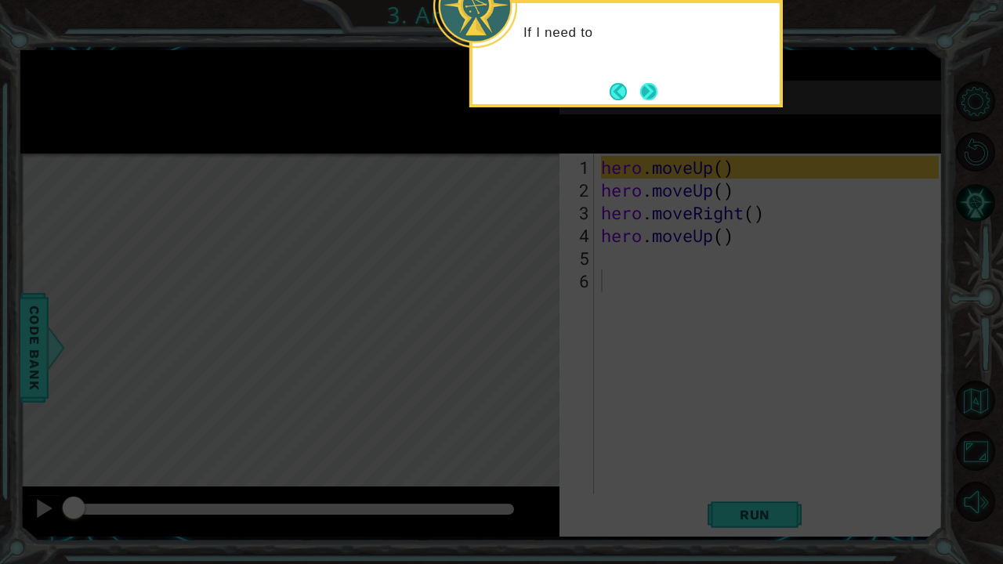
click at [621, 83] on button "Next" at bounding box center [649, 91] width 18 height 18
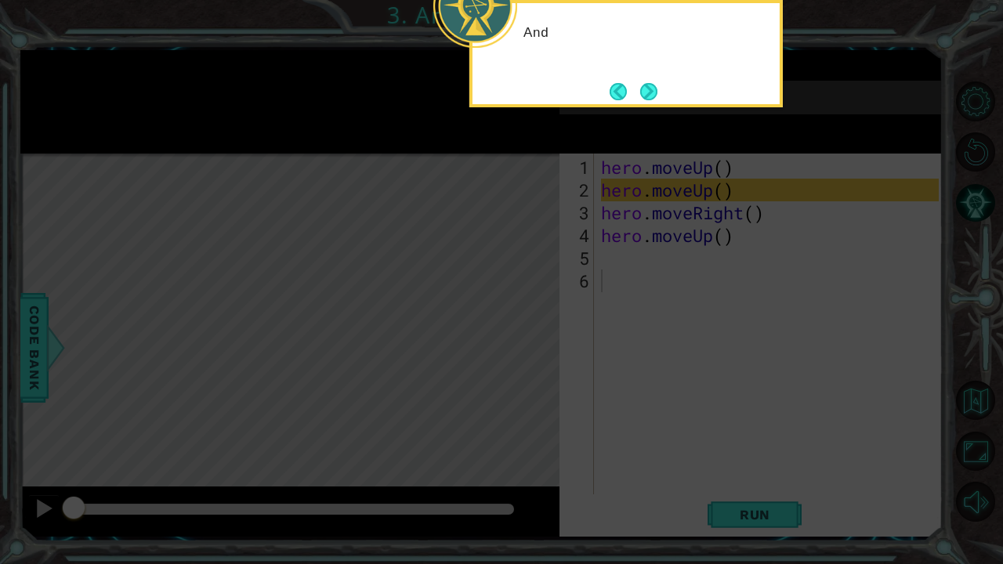
click at [621, 83] on button "Next" at bounding box center [649, 91] width 18 height 18
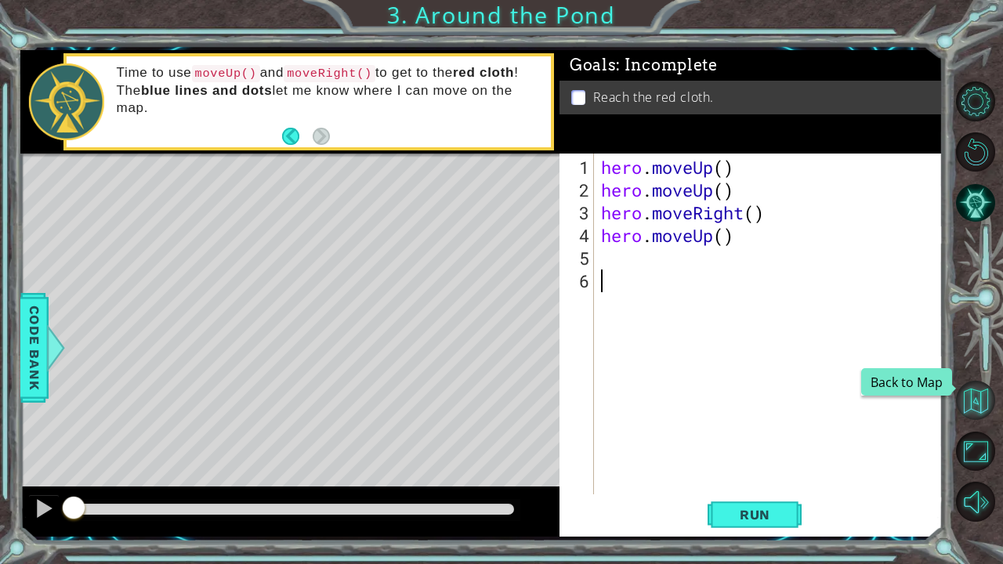
click at [621, 412] on button "Back to Map" at bounding box center [975, 400] width 39 height 39
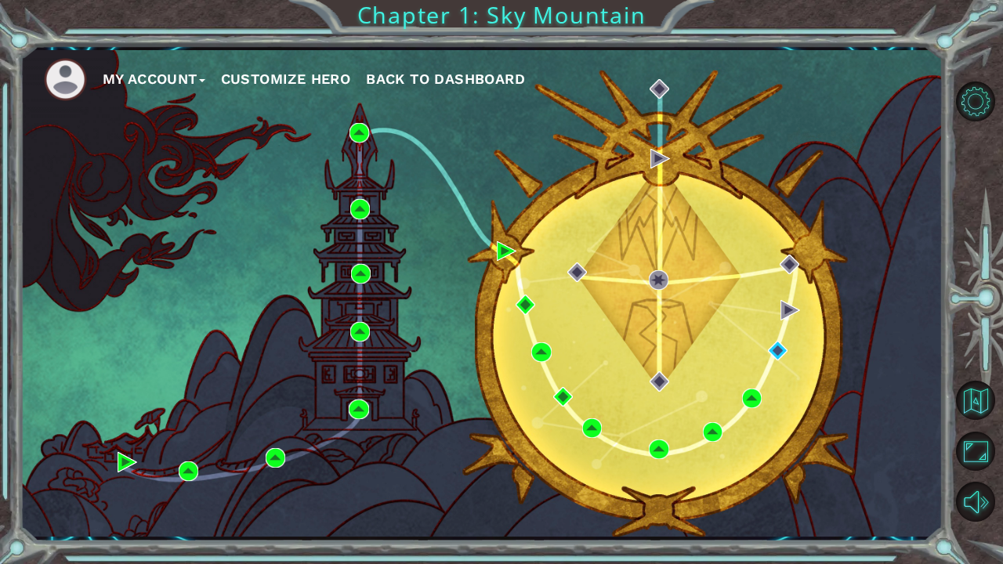
click at [383, 405] on div "My Account Customize Hero Back to Dashboard" at bounding box center [481, 293] width 923 height 487
click at [359, 409] on img at bounding box center [359, 410] width 20 height 20
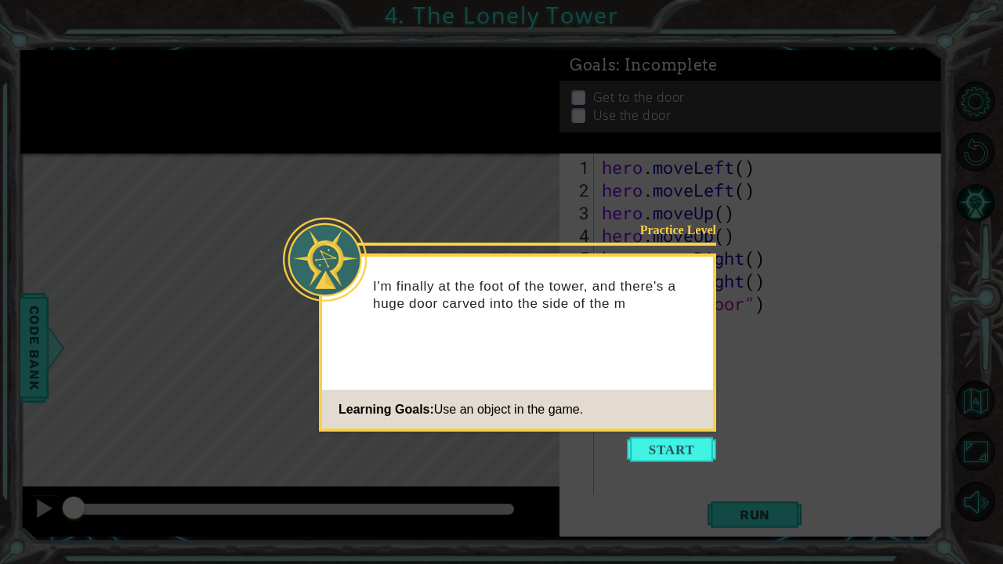
click at [621, 453] on button "Start" at bounding box center [671, 449] width 89 height 25
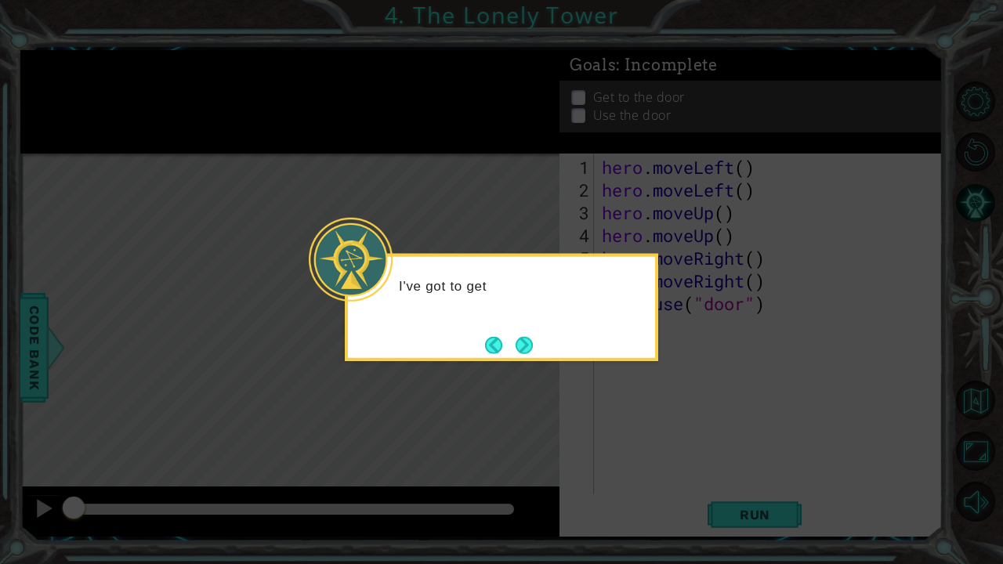
click at [527, 339] on button "Next" at bounding box center [525, 345] width 18 height 18
click at [530, 336] on button "Next" at bounding box center [524, 344] width 17 height 17
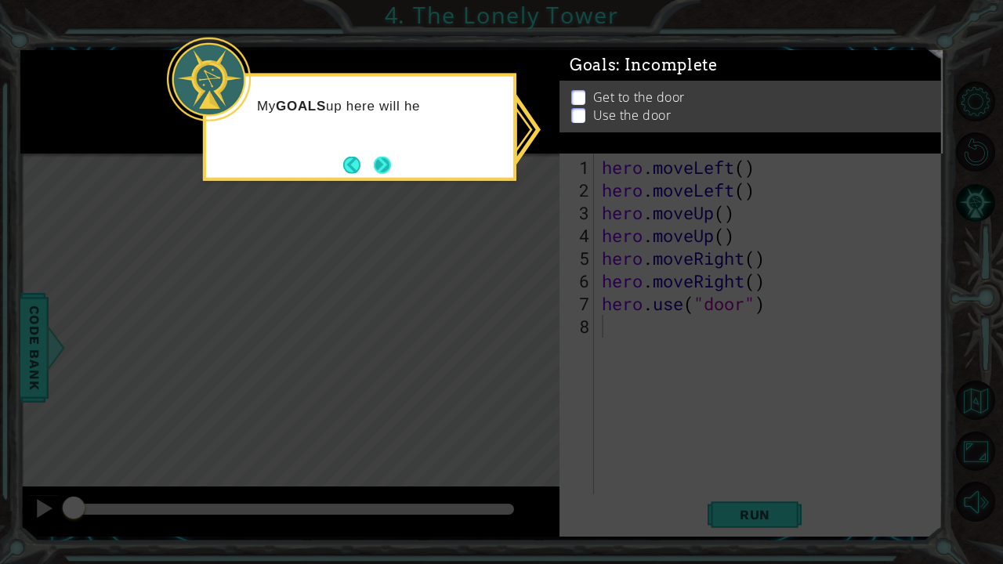
click at [380, 161] on button "Next" at bounding box center [382, 164] width 19 height 19
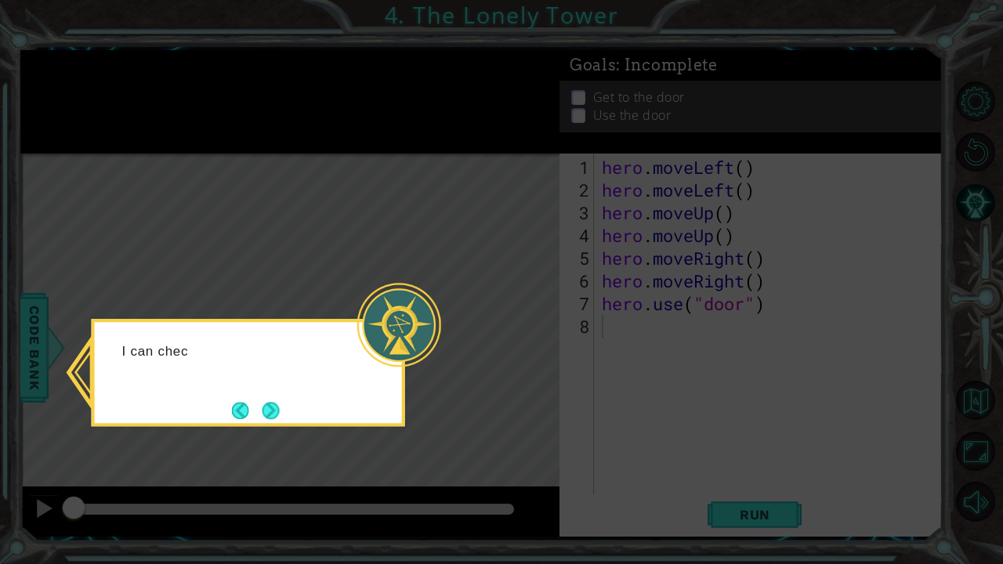
click at [273, 411] on button "Next" at bounding box center [271, 410] width 19 height 19
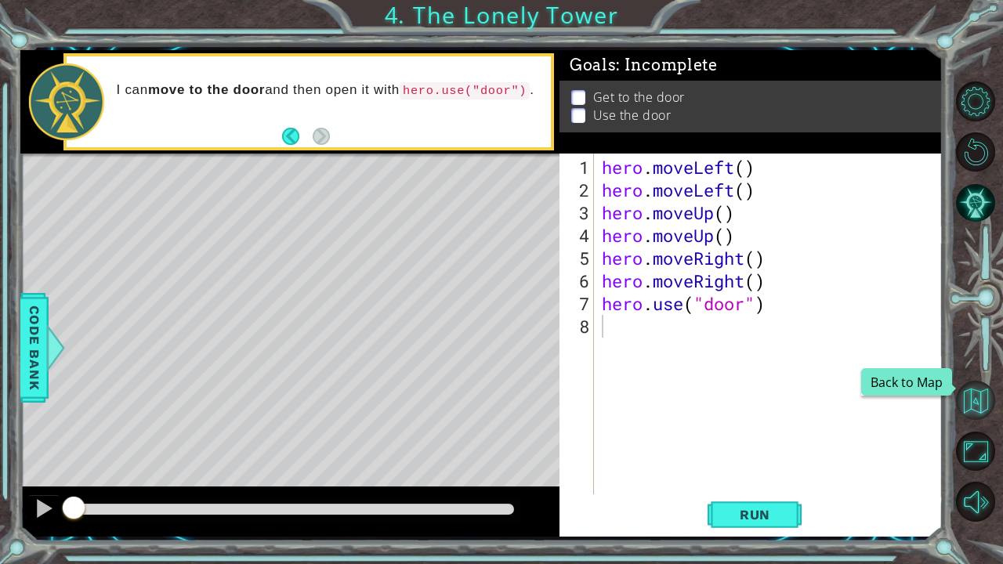
click at [621, 392] on button "Back to Map" at bounding box center [975, 400] width 39 height 39
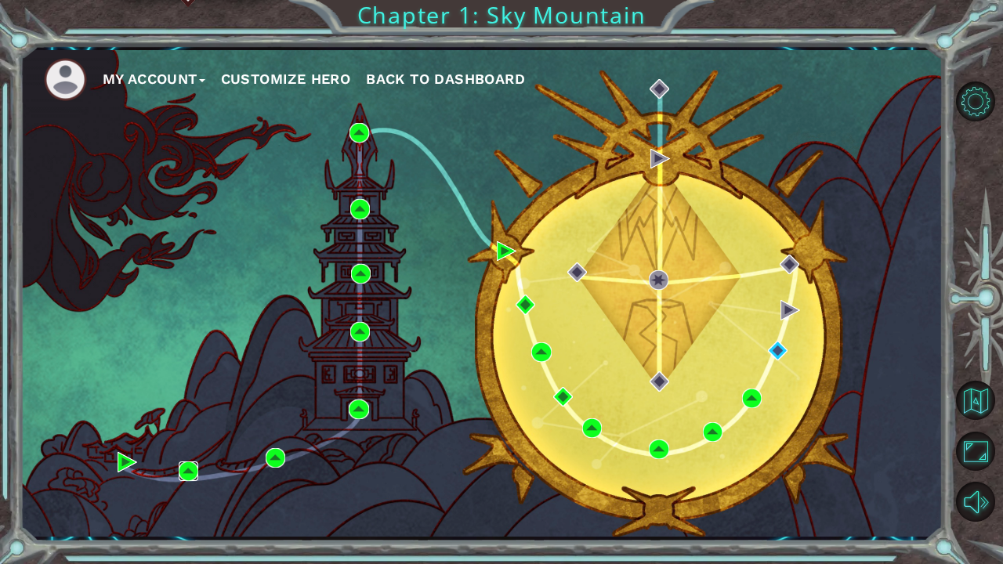
click at [189, 469] on img at bounding box center [189, 472] width 20 height 20
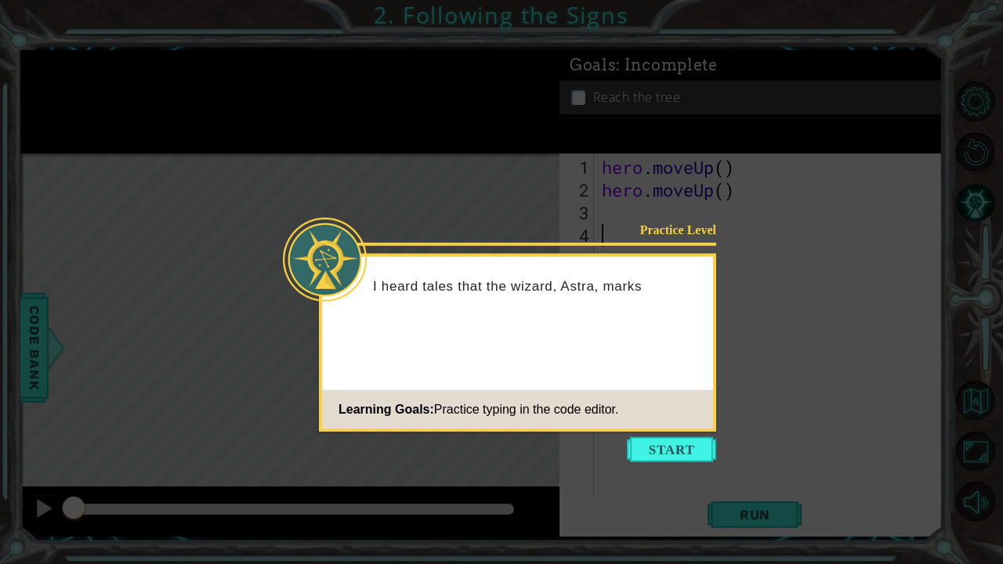
click at [621, 430] on div "Practice Level I heard tales that the wizard, Astra, marks Learning Goals: Prac…" at bounding box center [517, 343] width 397 height 178
click at [621, 445] on button "Start" at bounding box center [671, 449] width 89 height 25
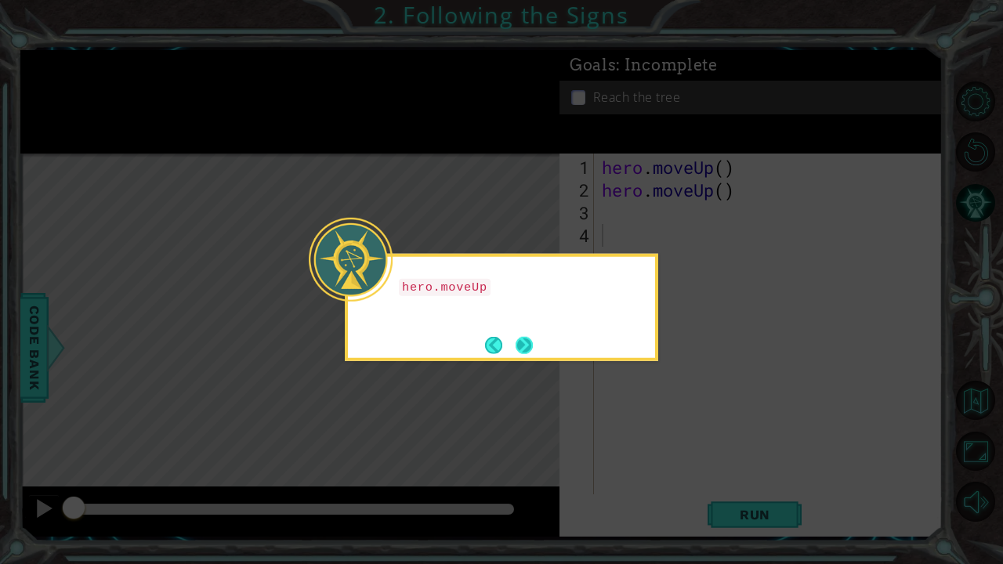
click at [526, 344] on button "Next" at bounding box center [525, 345] width 18 height 18
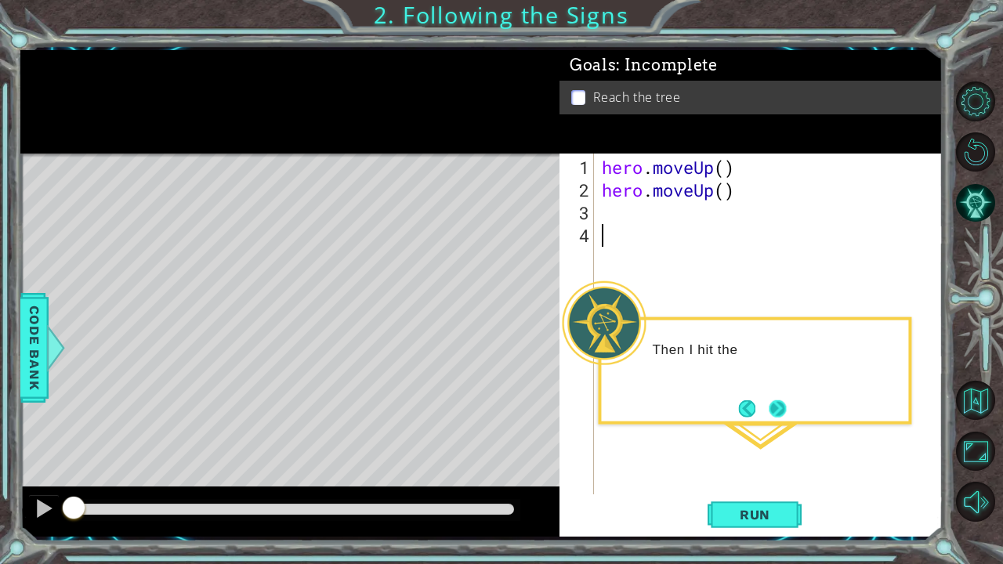
click at [621, 404] on button "Next" at bounding box center [778, 409] width 19 height 19
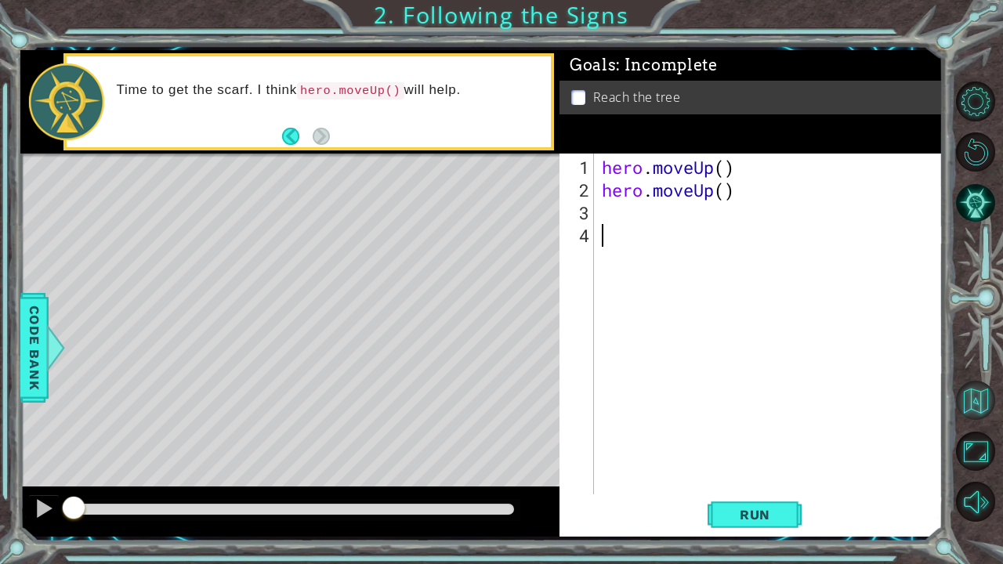
click at [621, 394] on button "Back to Map" at bounding box center [975, 400] width 39 height 39
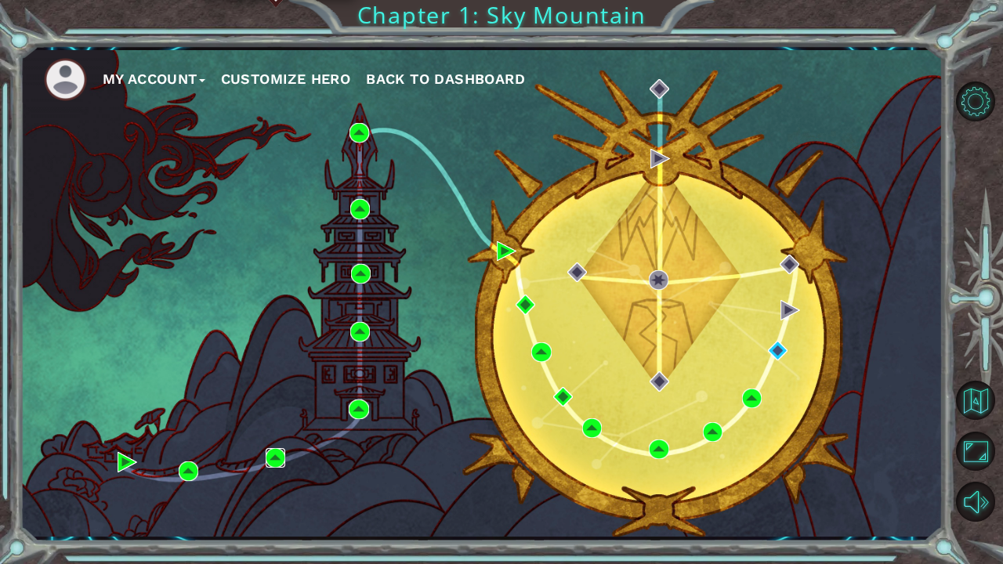
click at [274, 461] on img at bounding box center [276, 458] width 20 height 20
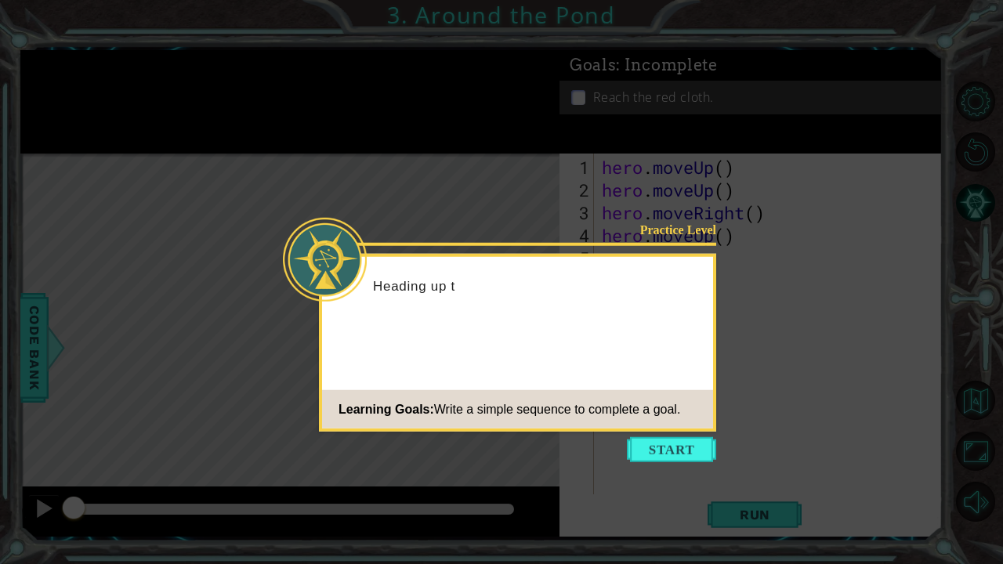
click at [621, 447] on button "Start" at bounding box center [671, 449] width 89 height 25
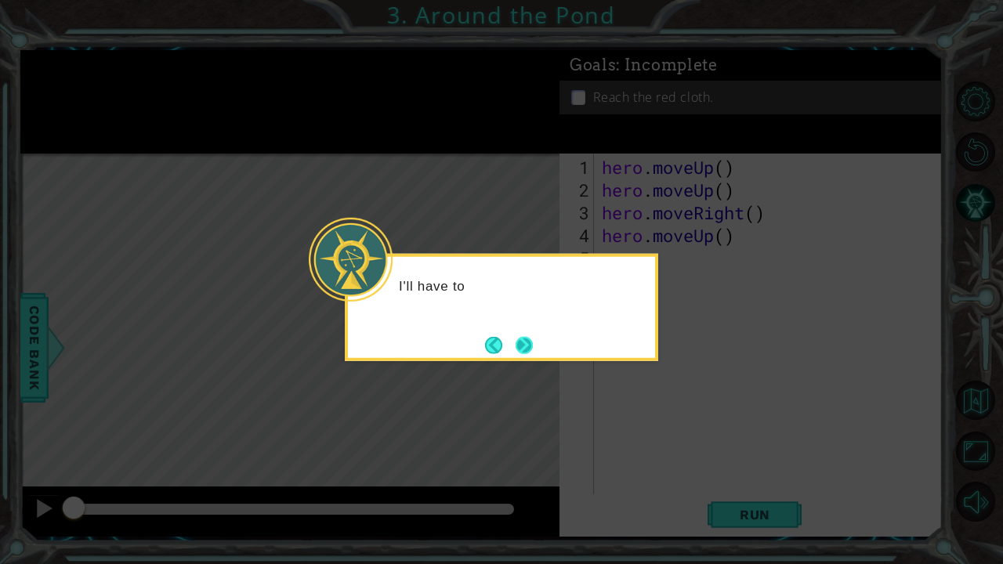
click at [523, 339] on button "Next" at bounding box center [524, 345] width 24 height 24
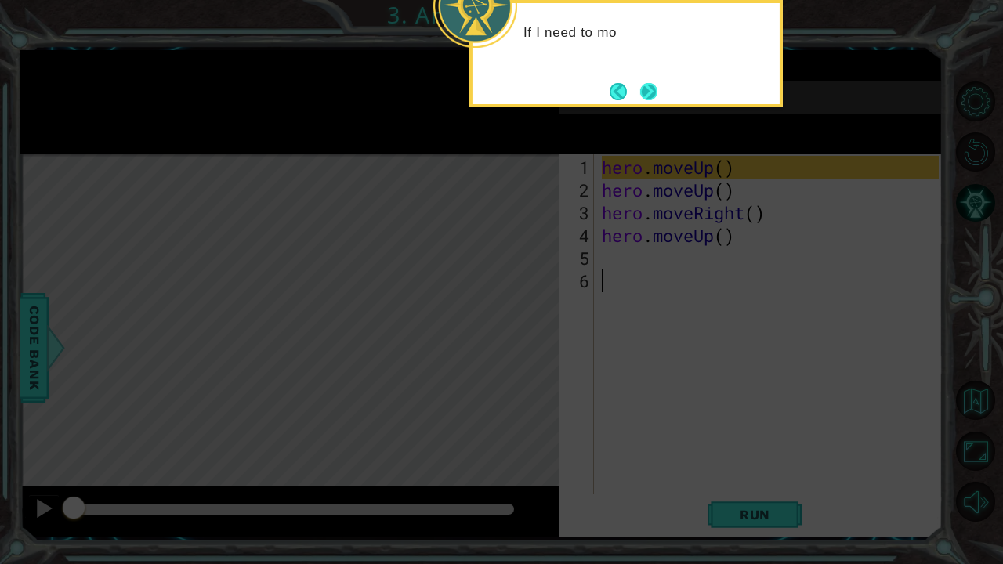
click at [621, 83] on button "Next" at bounding box center [649, 91] width 21 height 21
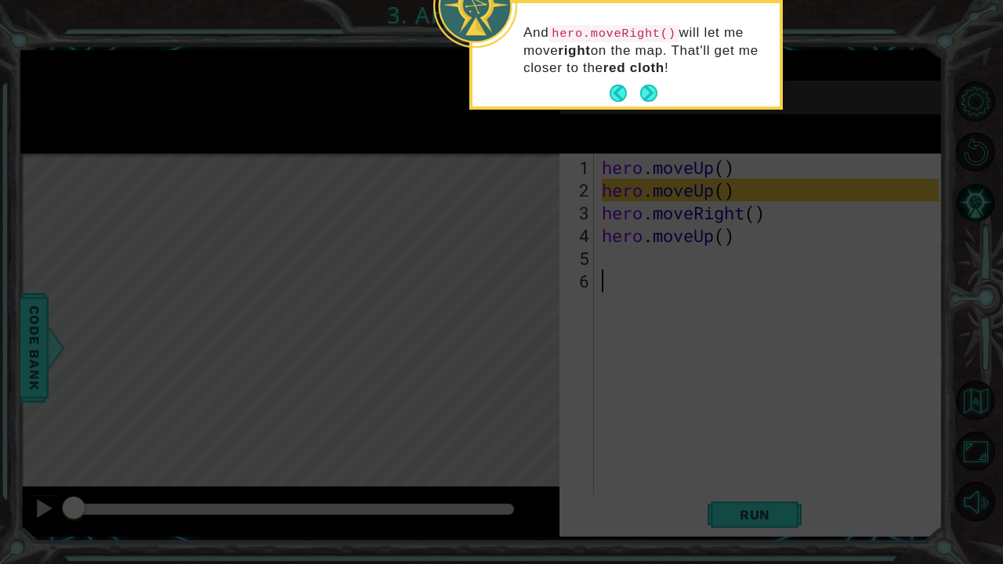
click at [621, 97] on button "Next" at bounding box center [649, 94] width 20 height 20
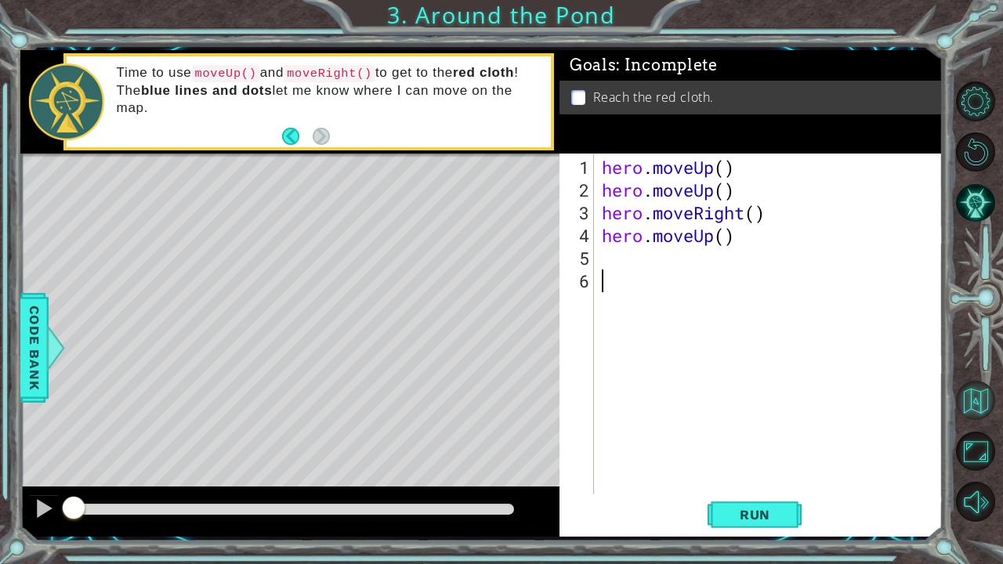
click at [621, 411] on button "Back to Map" at bounding box center [975, 400] width 39 height 39
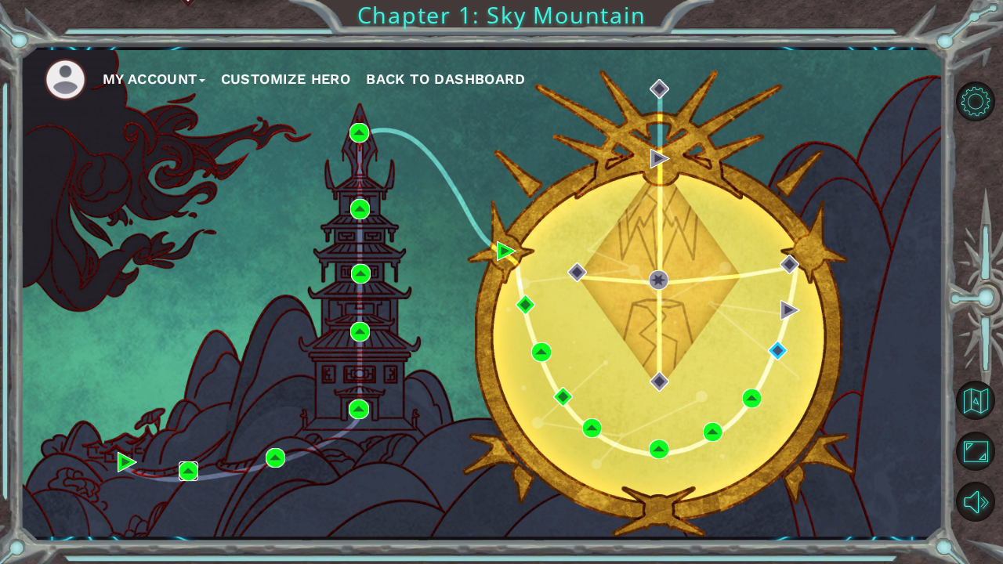
click at [188, 463] on img at bounding box center [189, 472] width 20 height 20
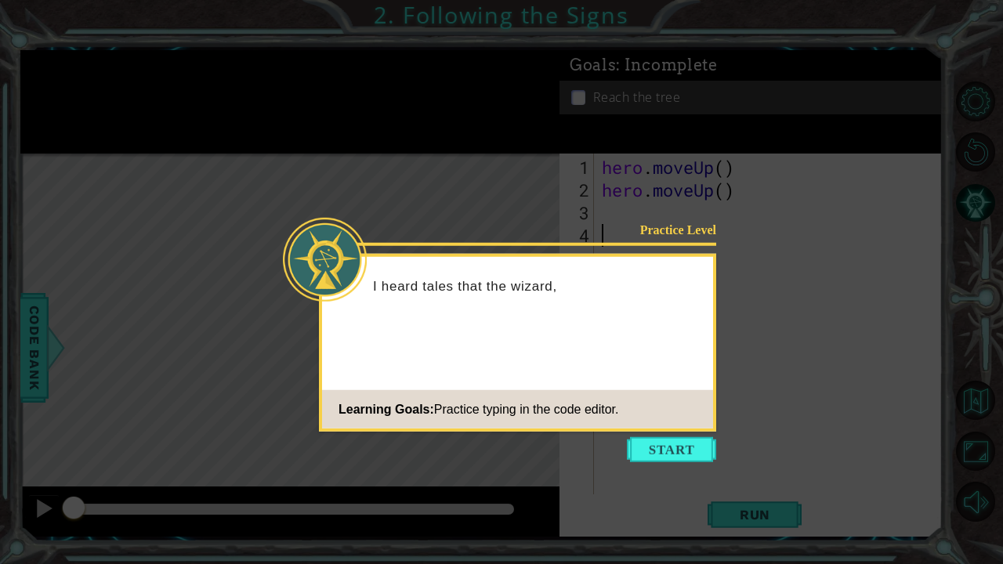
click at [621, 470] on icon at bounding box center [501, 282] width 1003 height 564
click at [621, 448] on button "Start" at bounding box center [671, 449] width 89 height 25
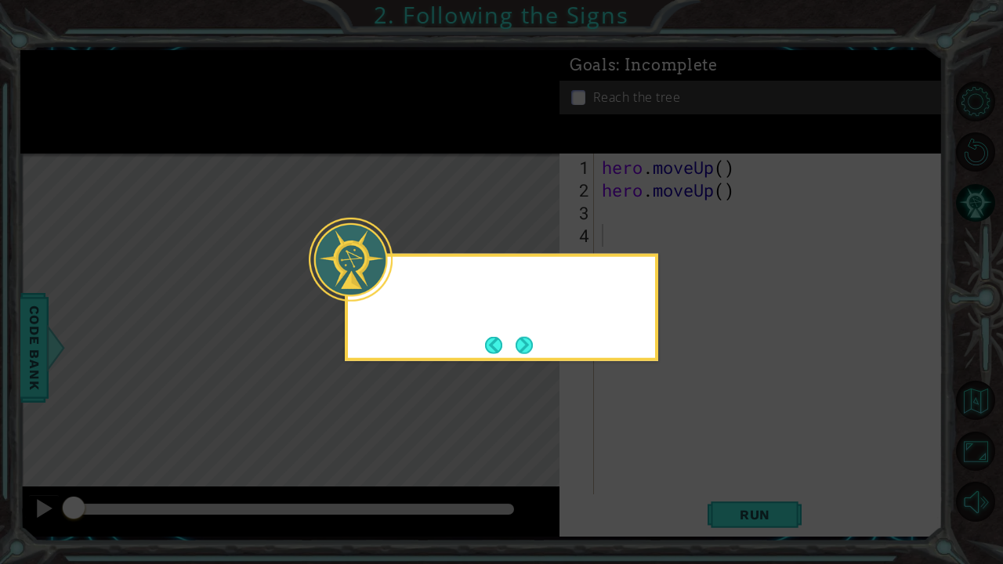
click at [621, 448] on icon at bounding box center [501, 282] width 1003 height 564
click at [516, 344] on button "Next" at bounding box center [525, 346] width 20 height 20
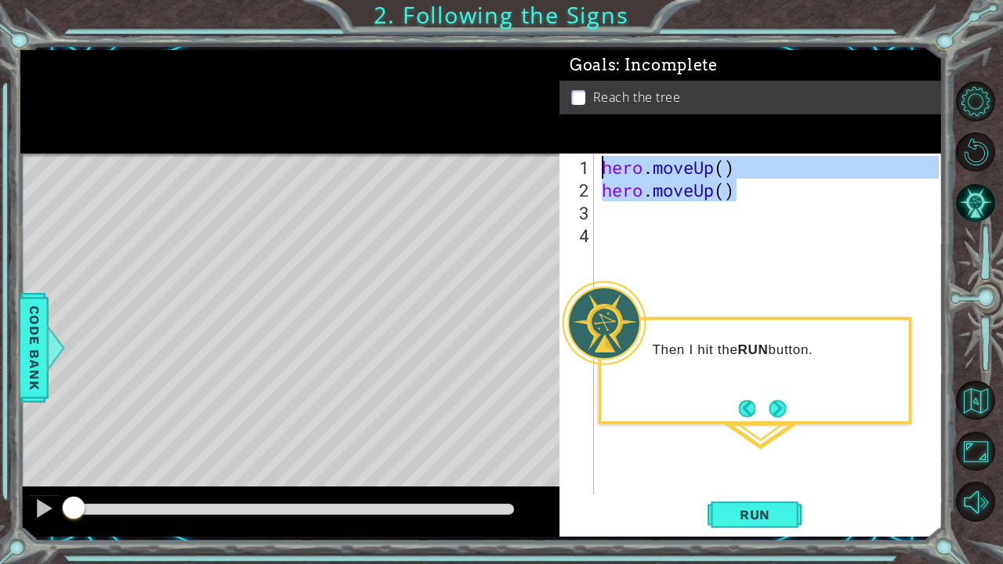
drag, startPoint x: 748, startPoint y: 197, endPoint x: 591, endPoint y: 161, distance: 160.7
click at [591, 161] on div "1 2 3 4 hero . moveUp ( ) hero . moveUp ( ) ההההההההההההההההההההההההההההההההההה…" at bounding box center [749, 324] width 379 height 341
type textarea "hero.moveUp() hero.moveUp()"
click at [621, 400] on button "Back to Map" at bounding box center [975, 400] width 39 height 39
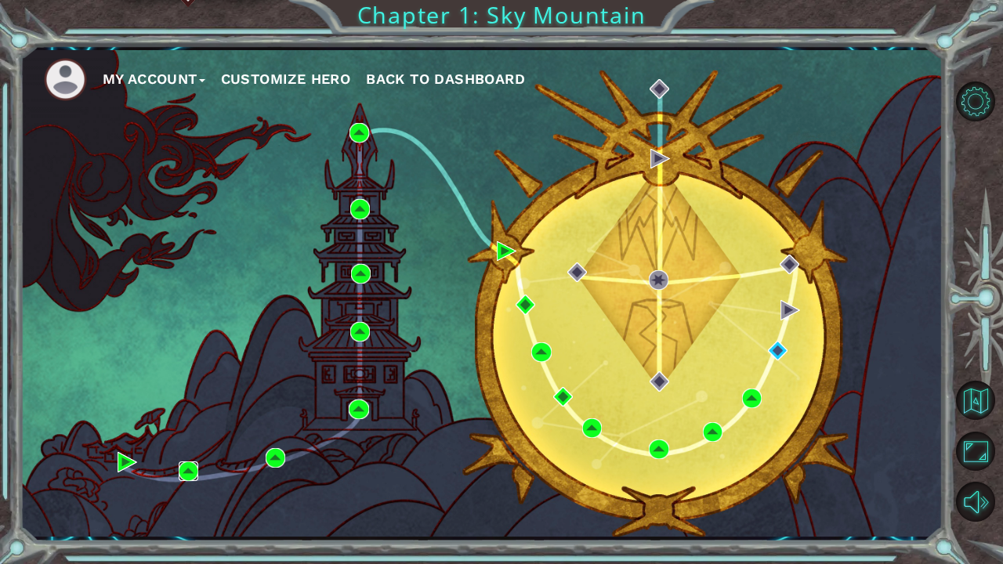
click at [194, 470] on img at bounding box center [189, 472] width 20 height 20
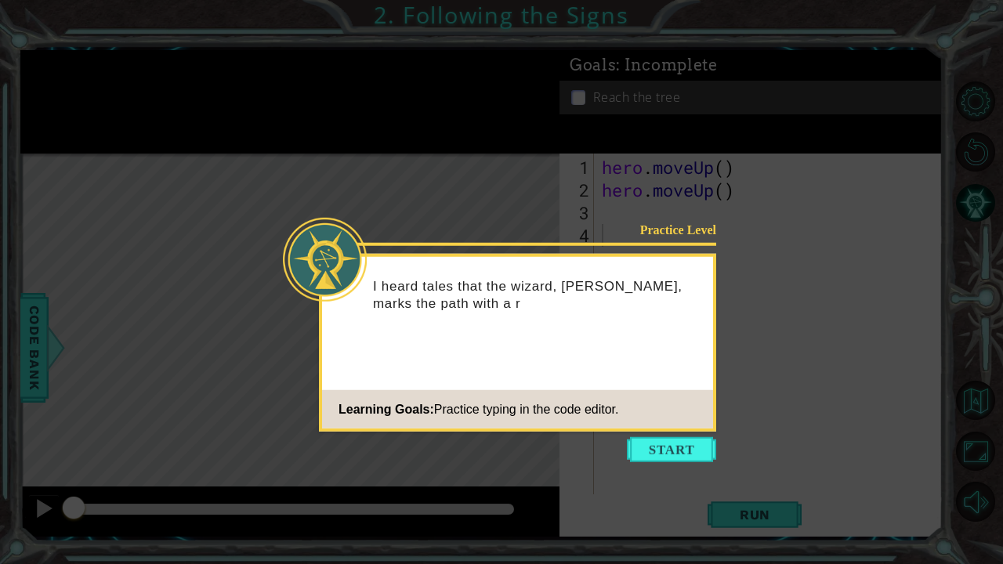
click at [621, 444] on button "Start" at bounding box center [671, 449] width 89 height 25
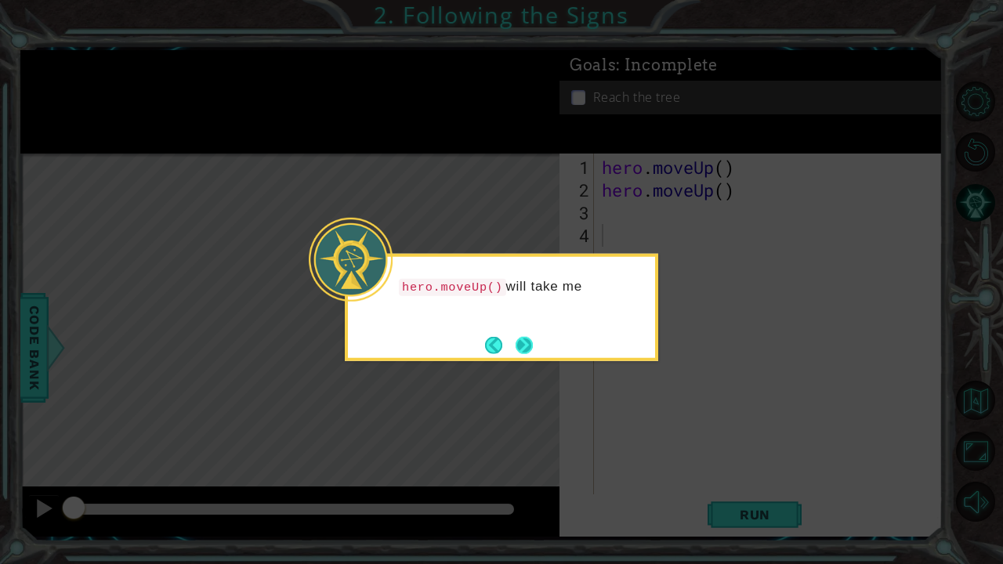
click at [522, 339] on button "Next" at bounding box center [525, 346] width 20 height 20
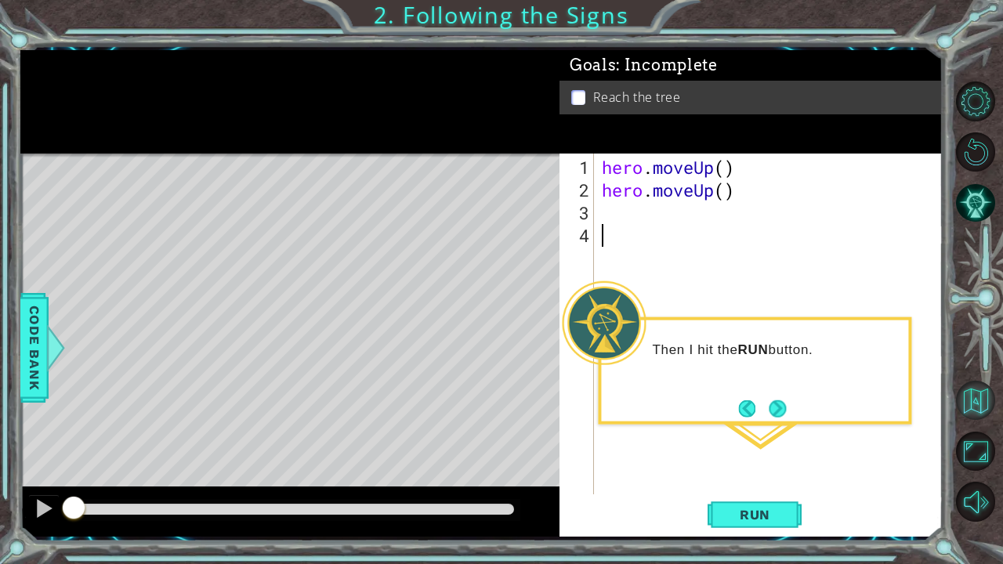
click at [621, 389] on button "Back to Map" at bounding box center [975, 400] width 39 height 39
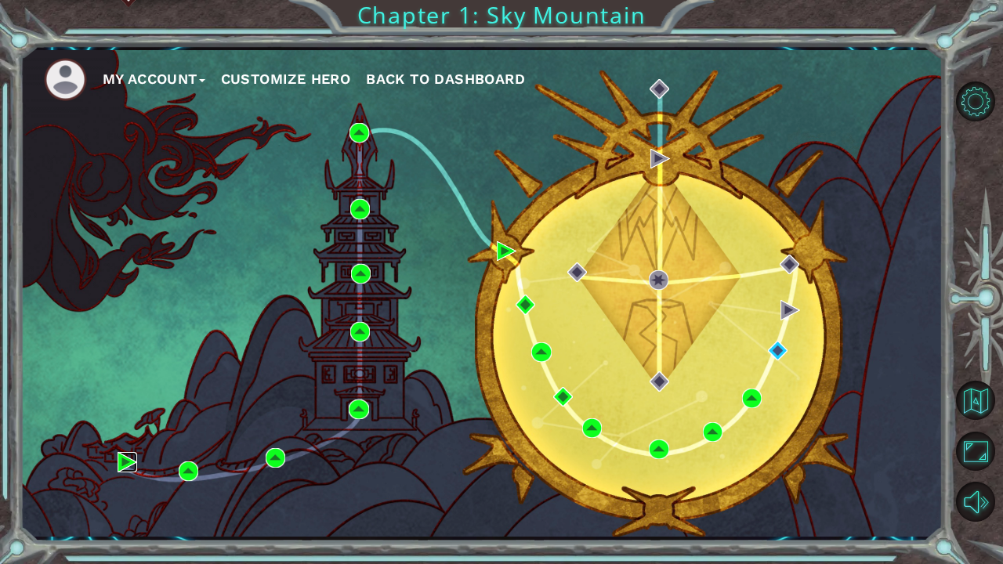
click at [127, 461] on img at bounding box center [128, 462] width 20 height 20
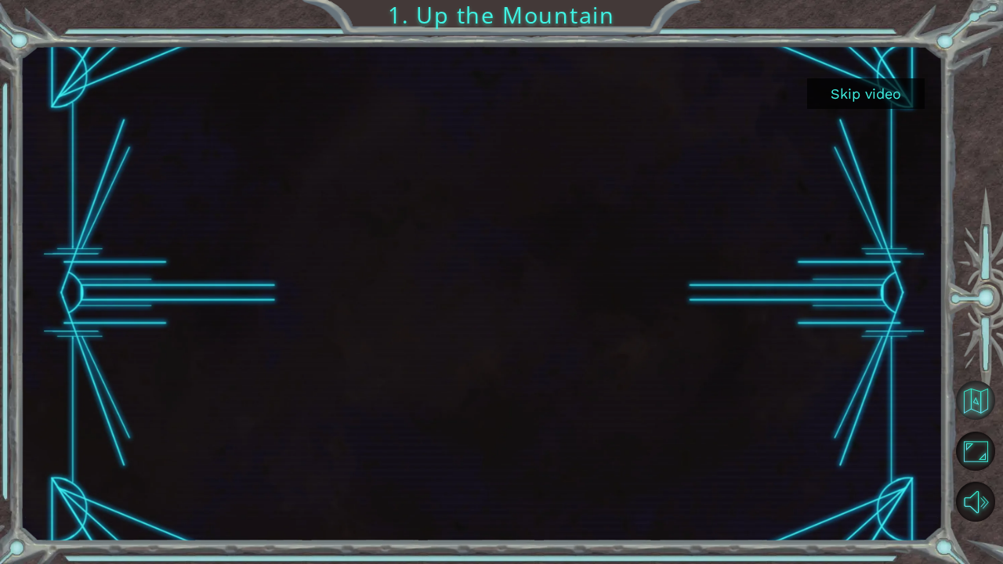
click at [621, 404] on button "Back to Map" at bounding box center [975, 400] width 39 height 39
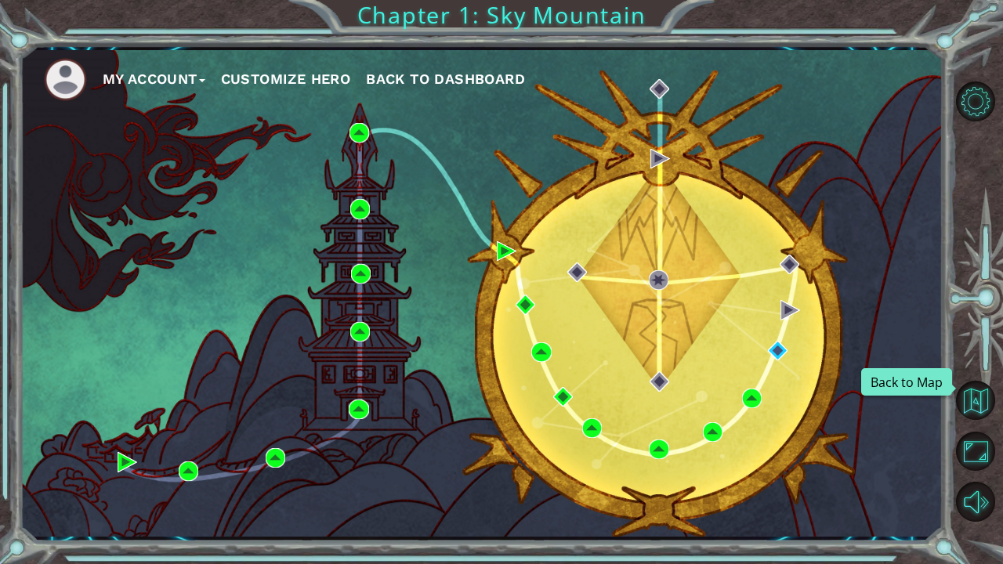
click at [621, 404] on button "Back to Map" at bounding box center [975, 400] width 39 height 39
click at [321, 455] on div "My Account Customize Hero Back to Dashboard" at bounding box center [481, 293] width 923 height 487
click at [271, 455] on img at bounding box center [276, 458] width 20 height 20
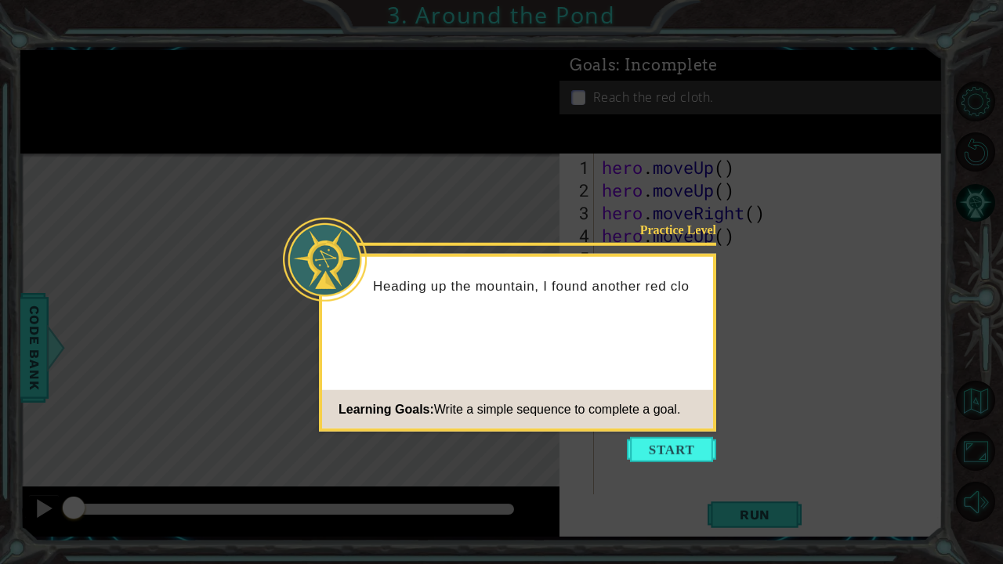
click at [621, 397] on icon at bounding box center [501, 282] width 1003 height 564
click at [621, 469] on icon at bounding box center [501, 282] width 1003 height 564
click at [621, 443] on button "Start" at bounding box center [671, 449] width 89 height 25
click at [621, 443] on icon at bounding box center [501, 282] width 1003 height 564
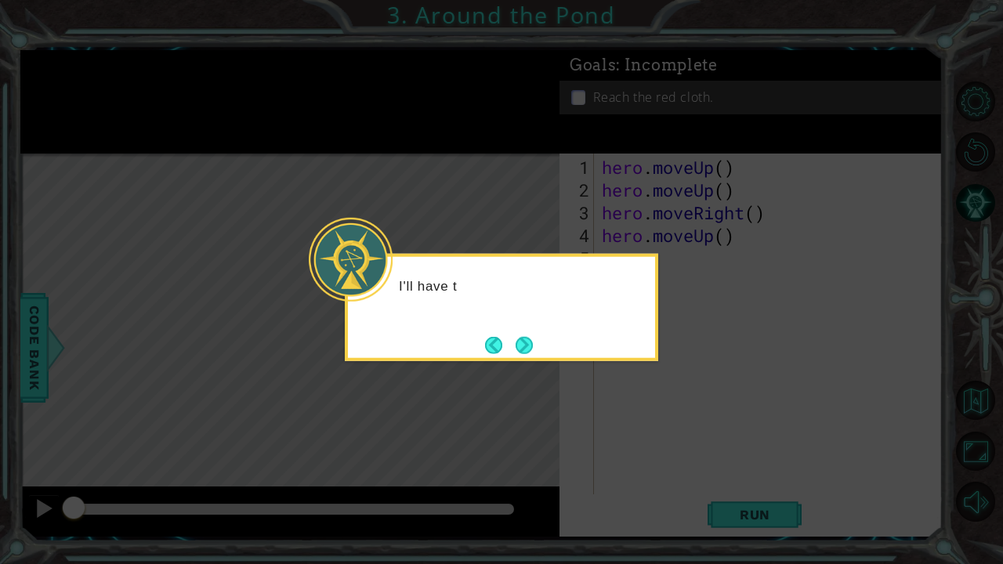
click at [530, 361] on div "I'll have t" at bounding box center [502, 307] width 314 height 107
click at [524, 348] on button "Next" at bounding box center [524, 345] width 18 height 18
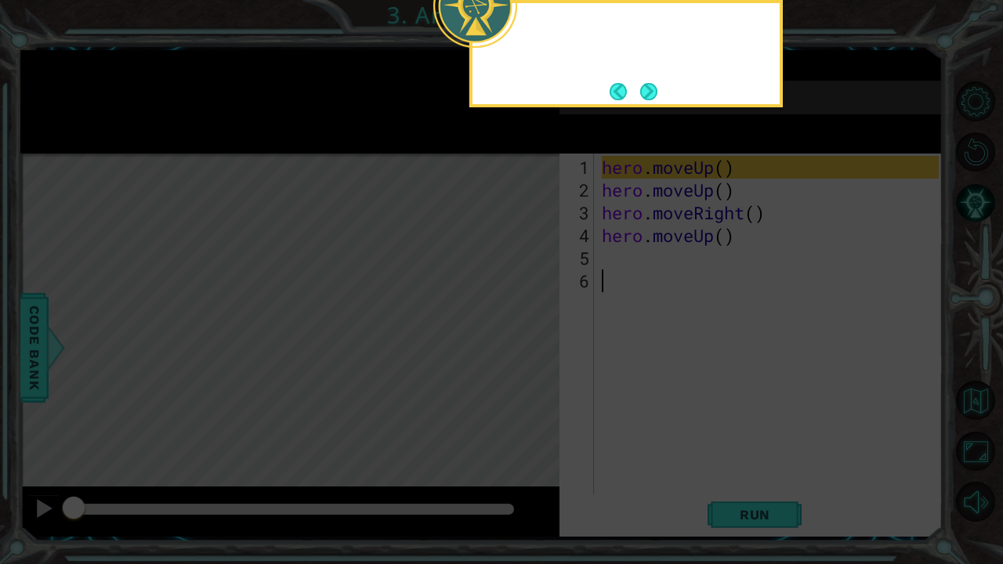
click at [524, 348] on icon at bounding box center [501, 282] width 1003 height 564
click at [621, 88] on button "Next" at bounding box center [649, 91] width 18 height 18
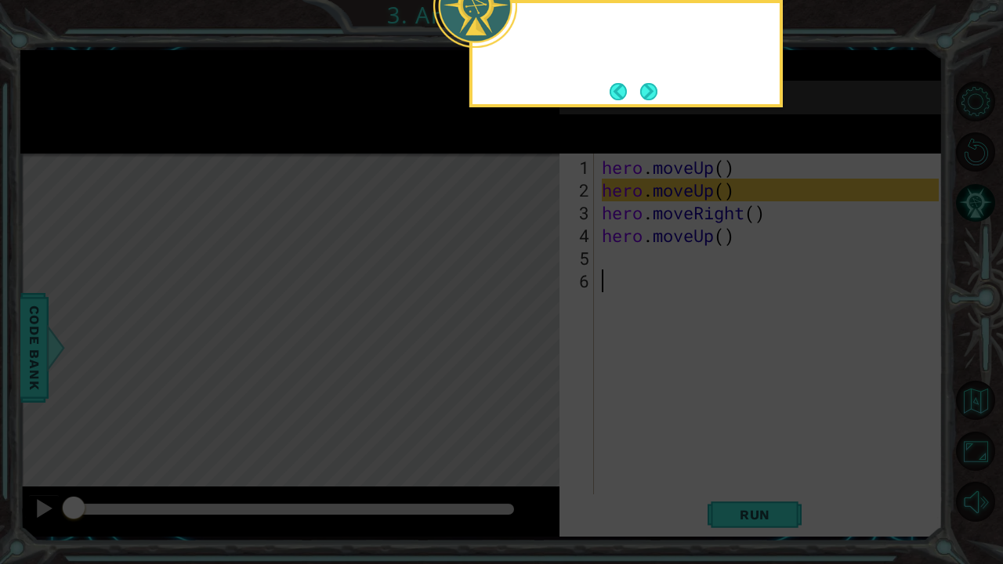
click at [621, 85] on button "Next" at bounding box center [649, 91] width 18 height 18
